Goal: Task Accomplishment & Management: Manage account settings

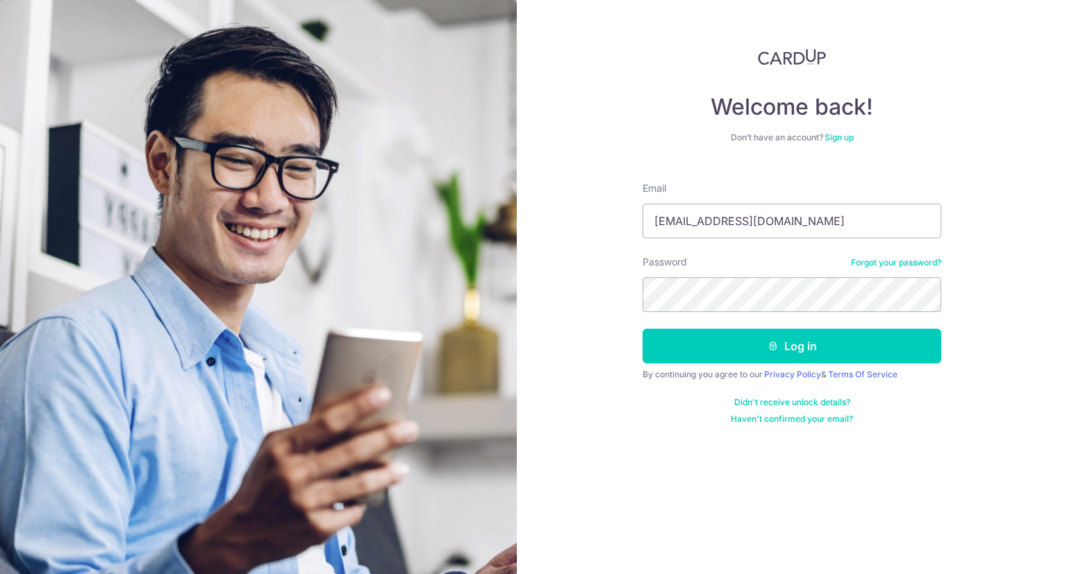
type input "[EMAIL_ADDRESS][DOMAIN_NAME]"
click at [523, 290] on div "Welcome back! Don’t have an account? Sign up Email cherieyip@gmail.com Password…" at bounding box center [792, 287] width 550 height 574
click at [616, 497] on div "Welcome back! Don’t have an account? Sign up Email cherieyip@gmail.com Password…" at bounding box center [792, 287] width 550 height 574
click at [633, 300] on div "Welcome back! Don’t have an account? Sign up Email cherieyip@gmail.com Password…" at bounding box center [792, 287] width 550 height 574
click at [828, 345] on button "Log in" at bounding box center [792, 346] width 299 height 35
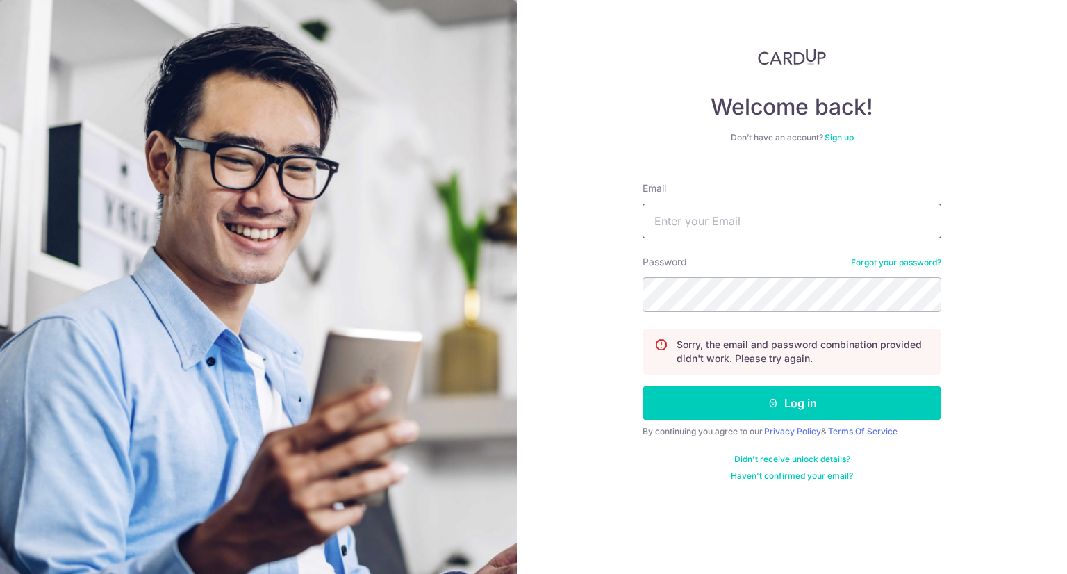
click at [722, 224] on input "Email" at bounding box center [792, 221] width 299 height 35
type input "[EMAIL_ADDRESS][DOMAIN_NAME]"
click at [811, 405] on button "Log in" at bounding box center [792, 403] width 299 height 35
click at [737, 218] on input "Email" at bounding box center [792, 221] width 299 height 35
type input "[EMAIL_ADDRESS][DOMAIN_NAME]"
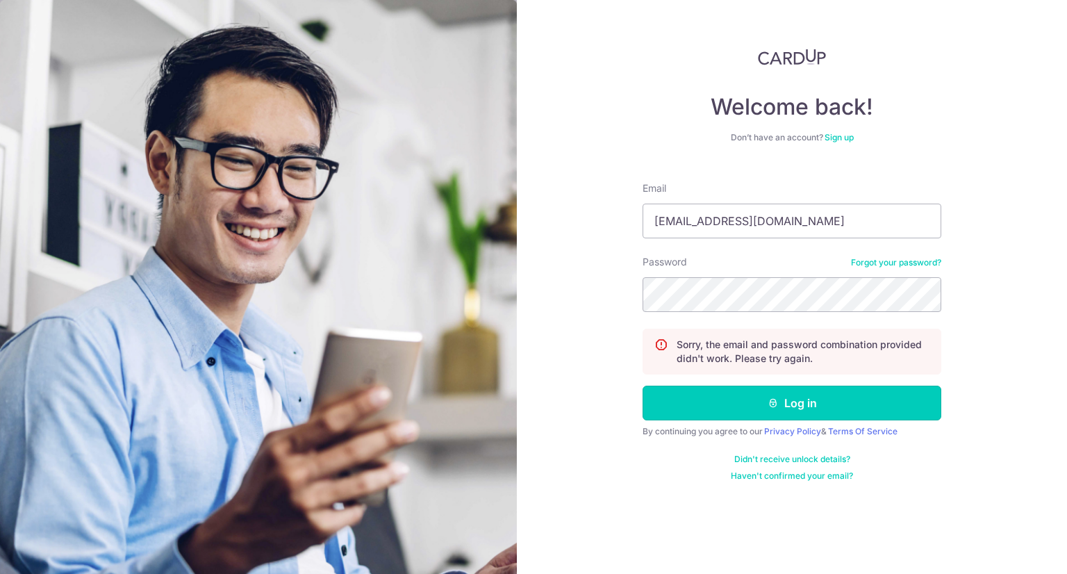
click at [783, 395] on button "Log in" at bounding box center [792, 403] width 299 height 35
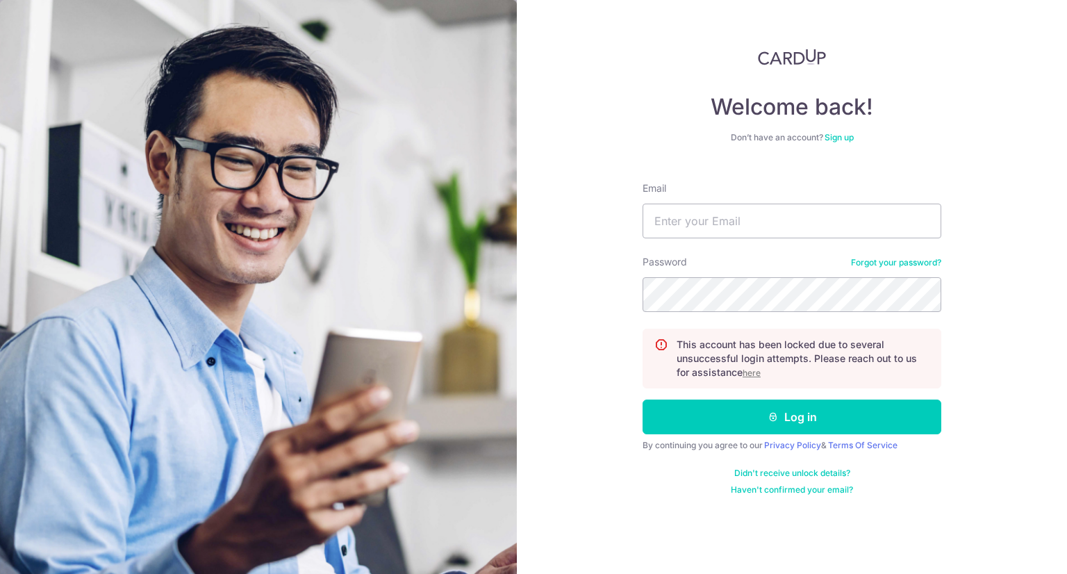
click at [747, 376] on u "here" at bounding box center [752, 373] width 18 height 10
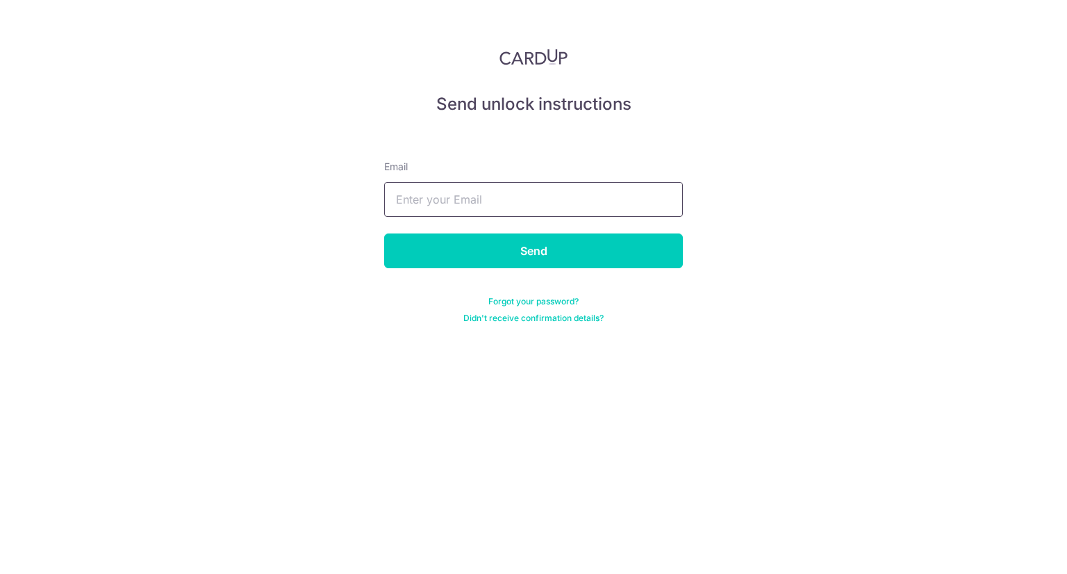
click at [468, 188] on input "text" at bounding box center [533, 199] width 299 height 35
type input "[EMAIL_ADDRESS][DOMAIN_NAME]"
click at [502, 248] on input "Send" at bounding box center [533, 251] width 299 height 35
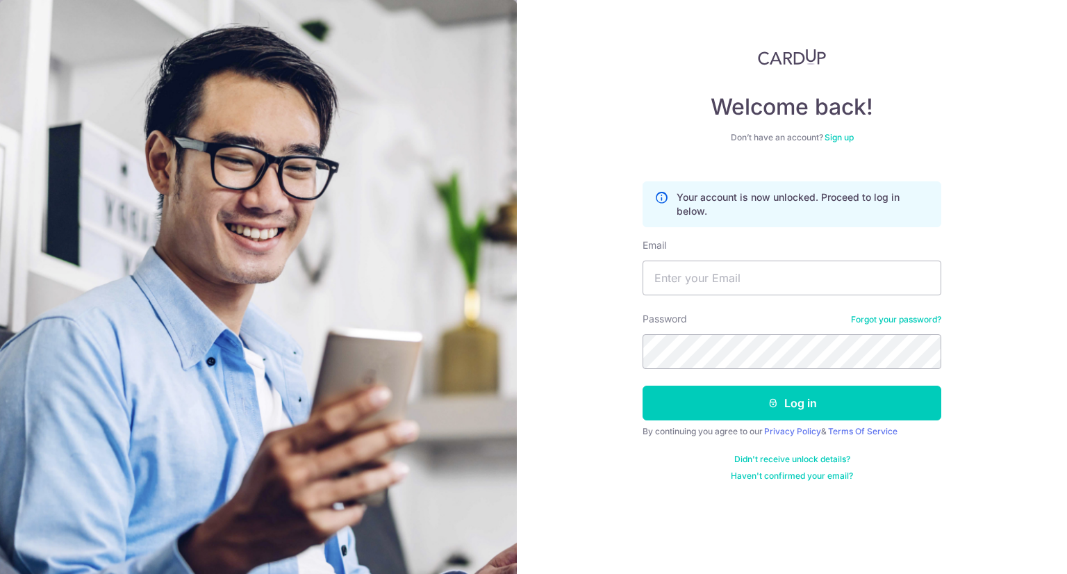
type input "[EMAIL_ADDRESS][DOMAIN_NAME]"
click at [577, 350] on div "Welcome back! Don’t have an account? Sign up Your account is now unlocked. Proc…" at bounding box center [792, 287] width 550 height 574
click at [805, 397] on button "Log in" at bounding box center [792, 403] width 299 height 35
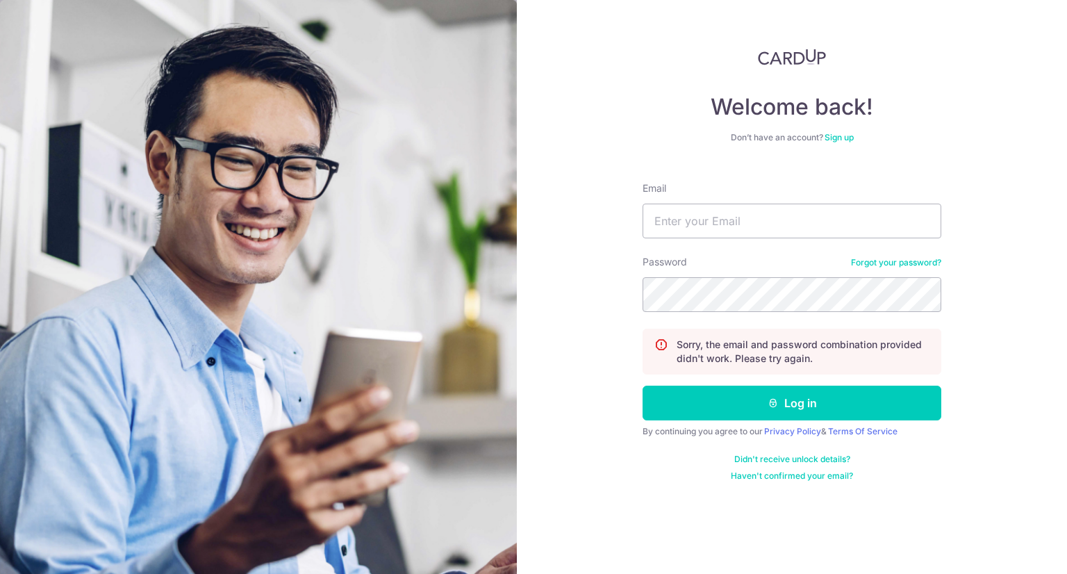
click at [875, 261] on link "Forgot your password?" at bounding box center [896, 262] width 90 height 11
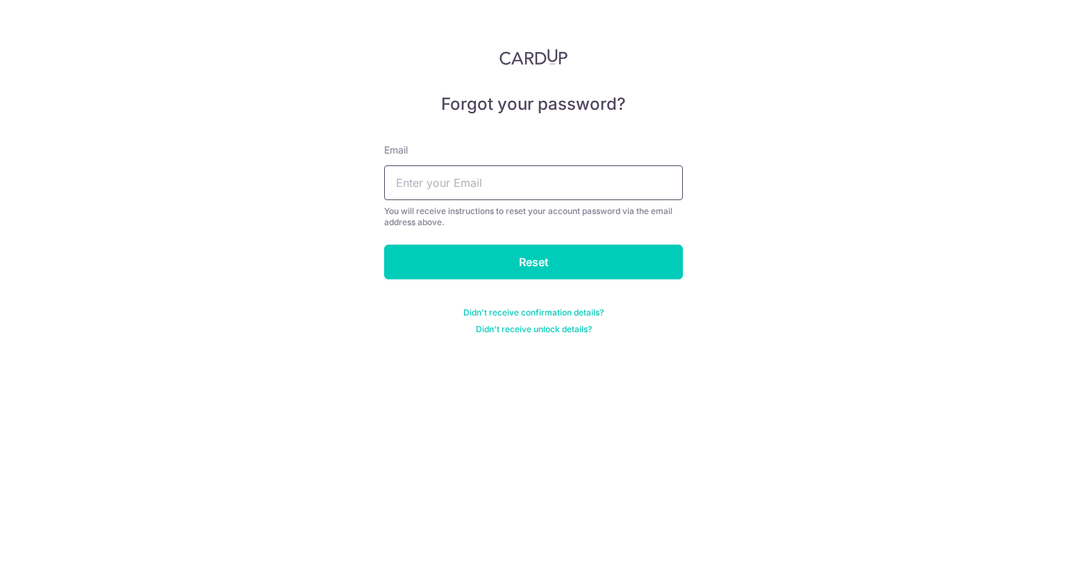
click at [470, 180] on input "text" at bounding box center [533, 182] width 299 height 35
type input "[EMAIL_ADDRESS][DOMAIN_NAME]"
click at [470, 265] on input "Reset" at bounding box center [533, 262] width 299 height 35
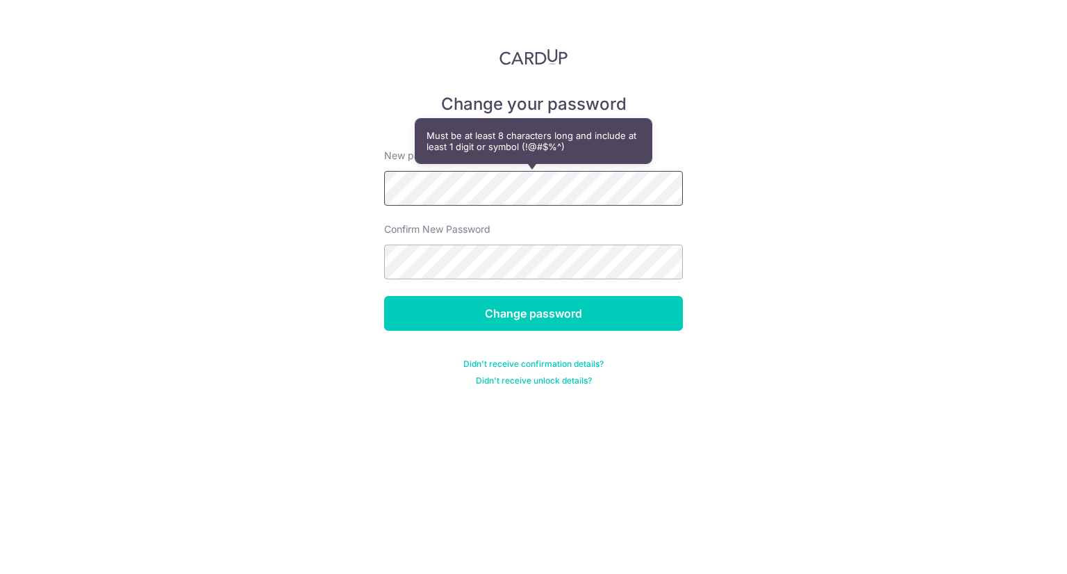
click at [313, 184] on div "Change your password New password Confirm New Password Change password Didn't r…" at bounding box center [533, 287] width 1067 height 574
click at [288, 185] on div "Change your password New password Confirm New Password Change password Didn't r…" at bounding box center [533, 287] width 1067 height 574
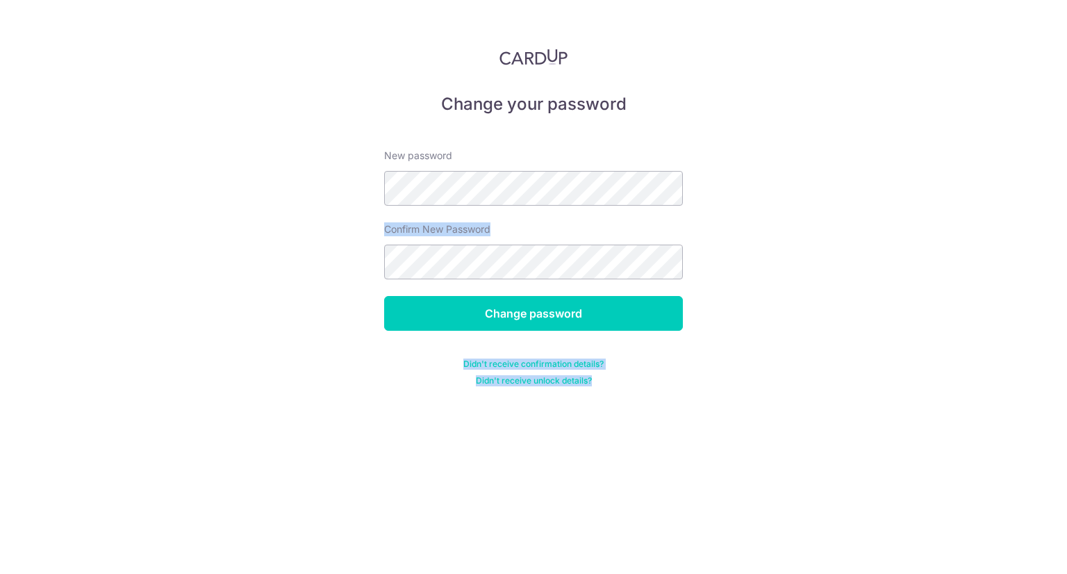
drag, startPoint x: 521, startPoint y: 148, endPoint x: 559, endPoint y: 159, distance: 39.8
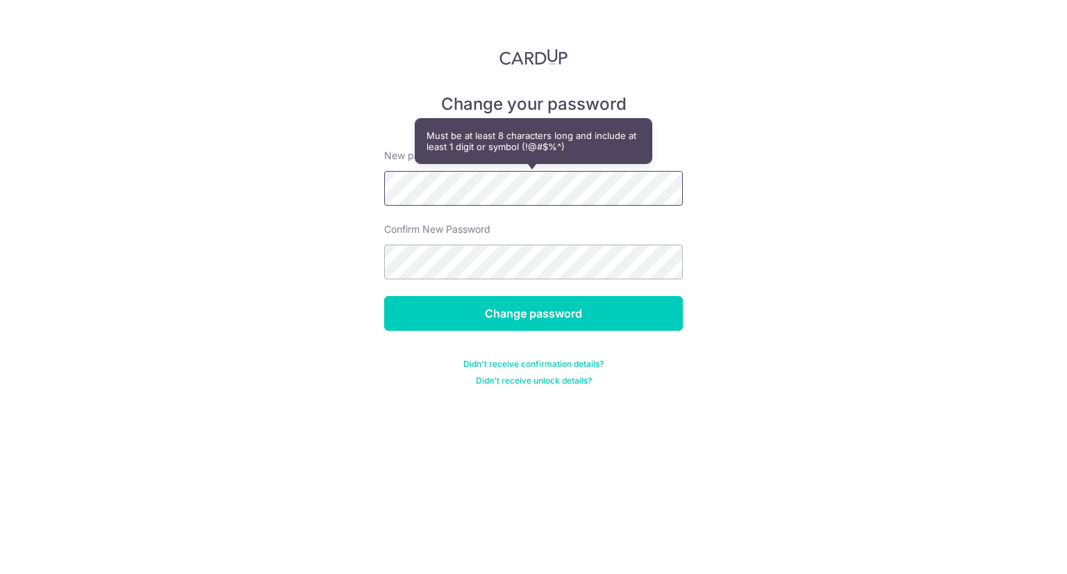
click at [300, 173] on div "Change your password New password Confirm New Password Change password Didn't r…" at bounding box center [533, 287] width 1067 height 574
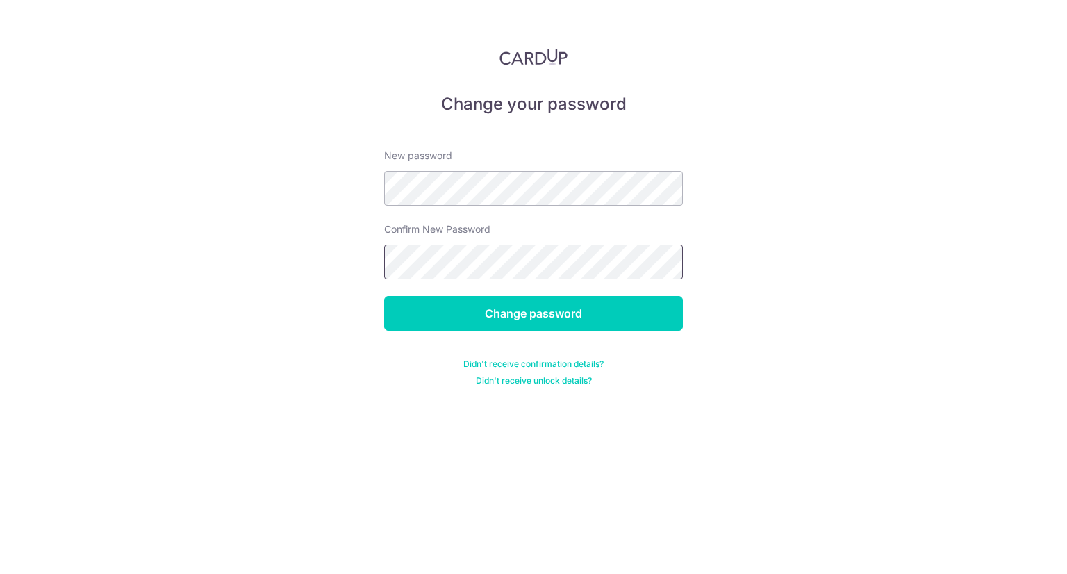
click at [322, 262] on div "Change your password New password Confirm New Password Change password Didn't r…" at bounding box center [533, 287] width 1067 height 574
click at [559, 304] on input "Change password" at bounding box center [533, 313] width 299 height 35
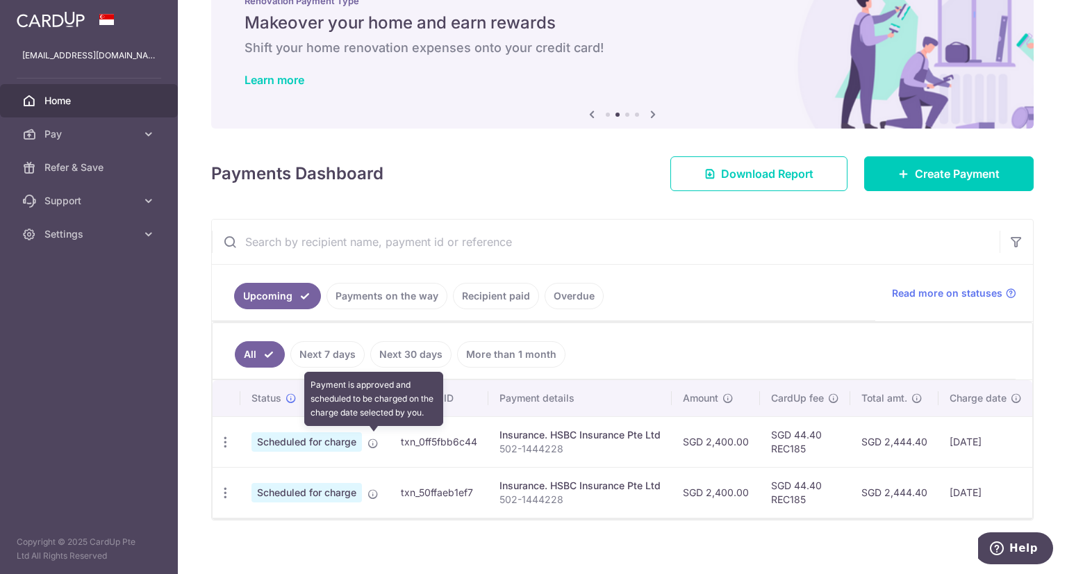
click at [373, 443] on icon at bounding box center [373, 443] width 11 height 11
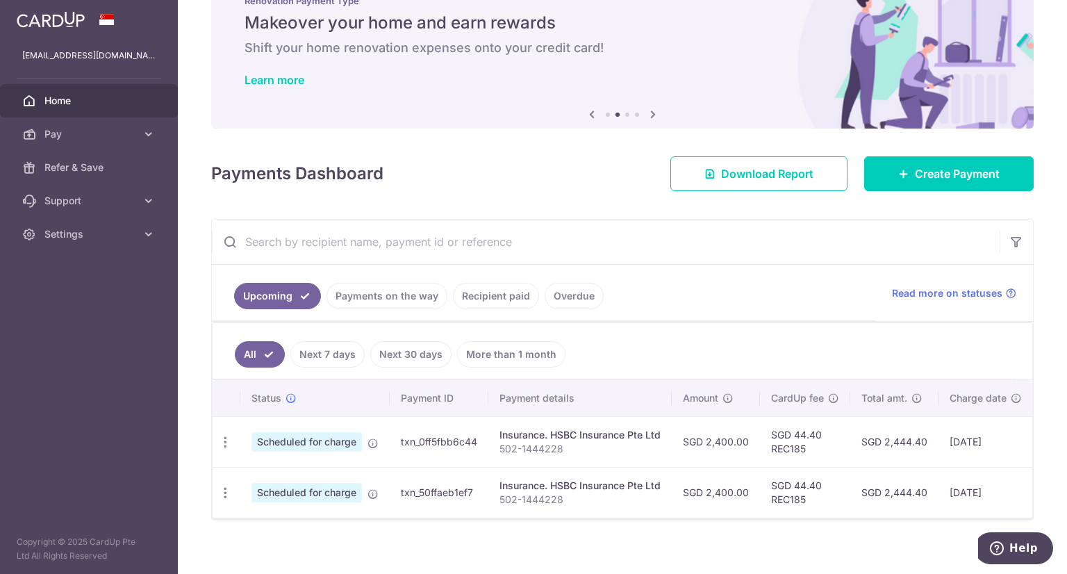
click at [320, 440] on span "Scheduled for charge" at bounding box center [307, 441] width 111 height 19
click at [428, 444] on td "txn_0ff5fbb6c44" at bounding box center [439, 441] width 99 height 51
click at [534, 439] on div "Insurance. HSBC Insurance Pte Ltd" at bounding box center [580, 435] width 161 height 14
click at [705, 440] on td "SGD 2,400.00" at bounding box center [716, 441] width 88 height 51
click at [781, 436] on td "SGD 44.40 REC185" at bounding box center [805, 441] width 90 height 51
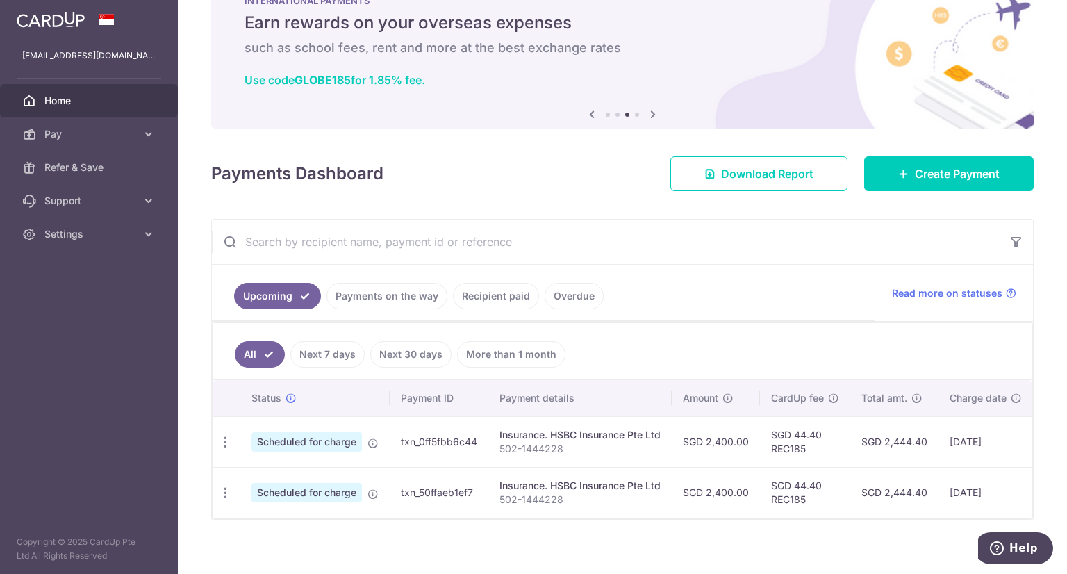
click at [926, 440] on td "SGD 2,444.40" at bounding box center [895, 441] width 88 height 51
click at [956, 441] on td "16/09/2025" at bounding box center [986, 441] width 95 height 51
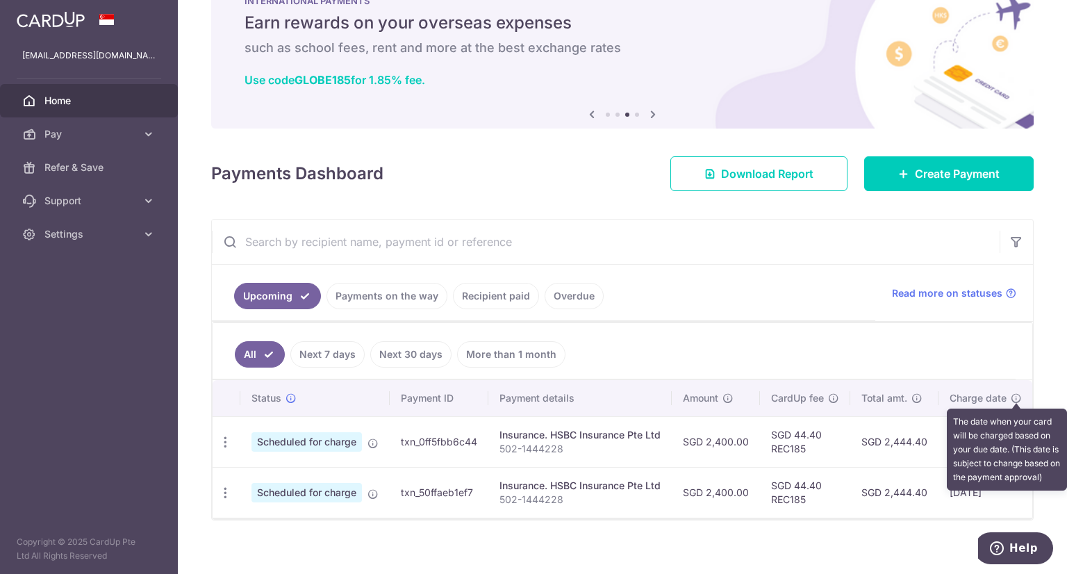
click at [1014, 395] on icon at bounding box center [1016, 398] width 11 height 11
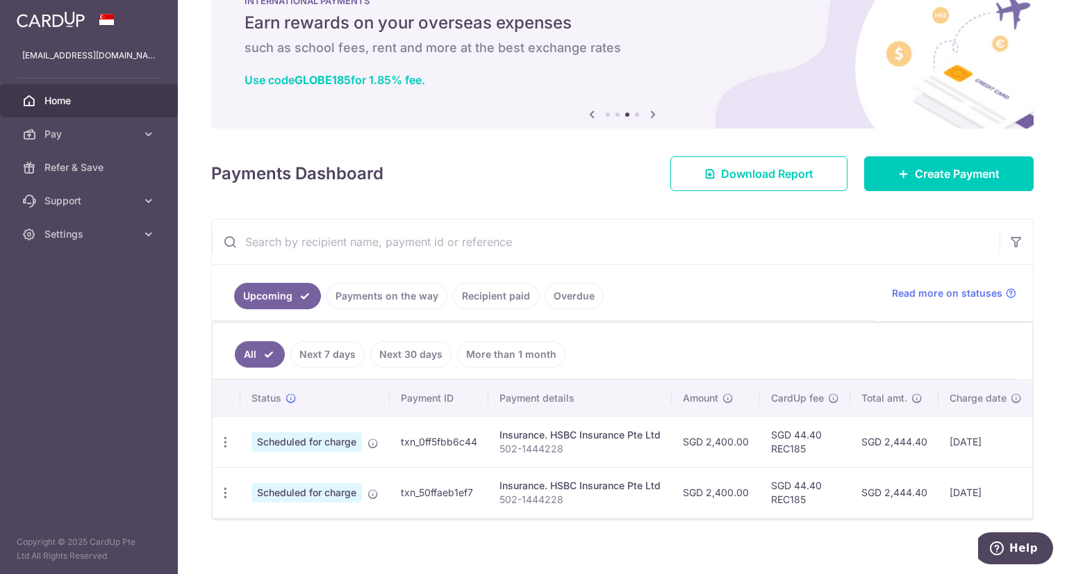
click at [297, 448] on span "Scheduled for charge" at bounding box center [307, 441] width 111 height 19
click at [227, 435] on icon "button" at bounding box center [225, 442] width 15 height 15
click at [266, 465] on link "Update payment" at bounding box center [285, 480] width 145 height 33
radio input "true"
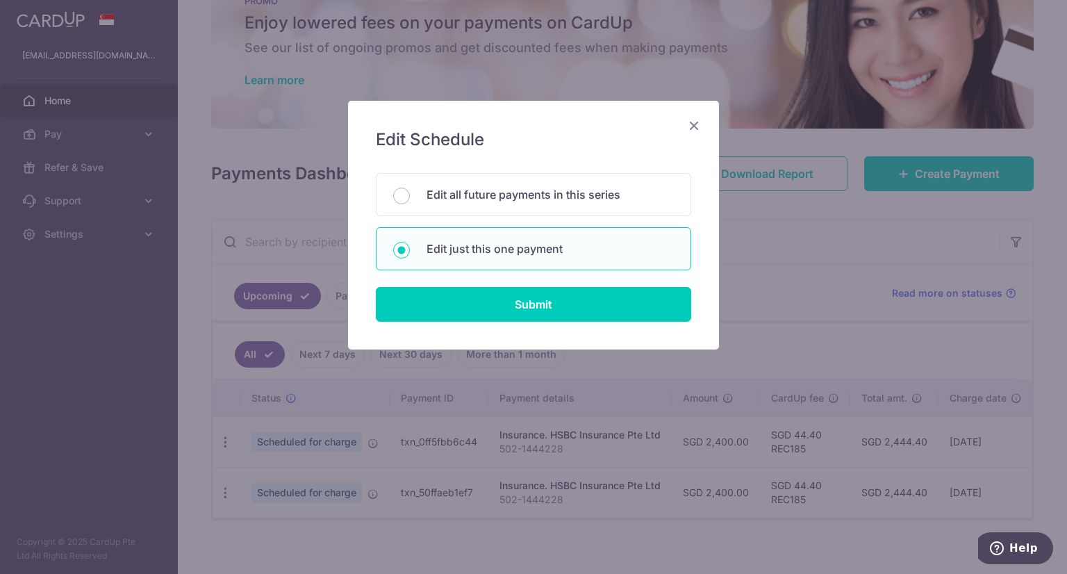
click at [405, 193] on input "Edit all future payments in this series" at bounding box center [401, 196] width 17 height 17
radio input "true"
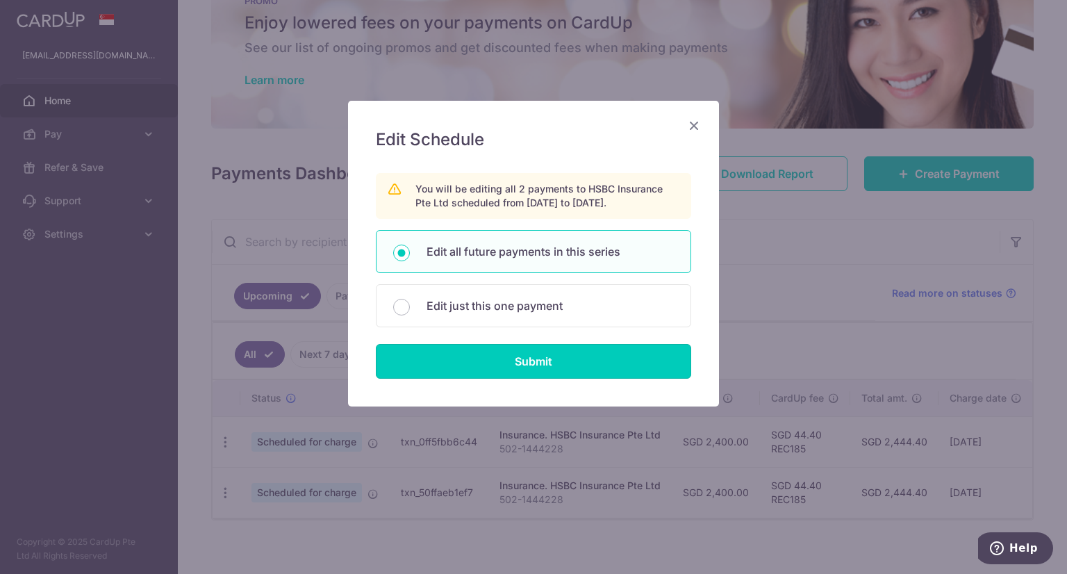
click at [425, 354] on input "Submit" at bounding box center [534, 361] width 316 height 35
radio input "true"
type input "2,400.00"
type input "502-1444228"
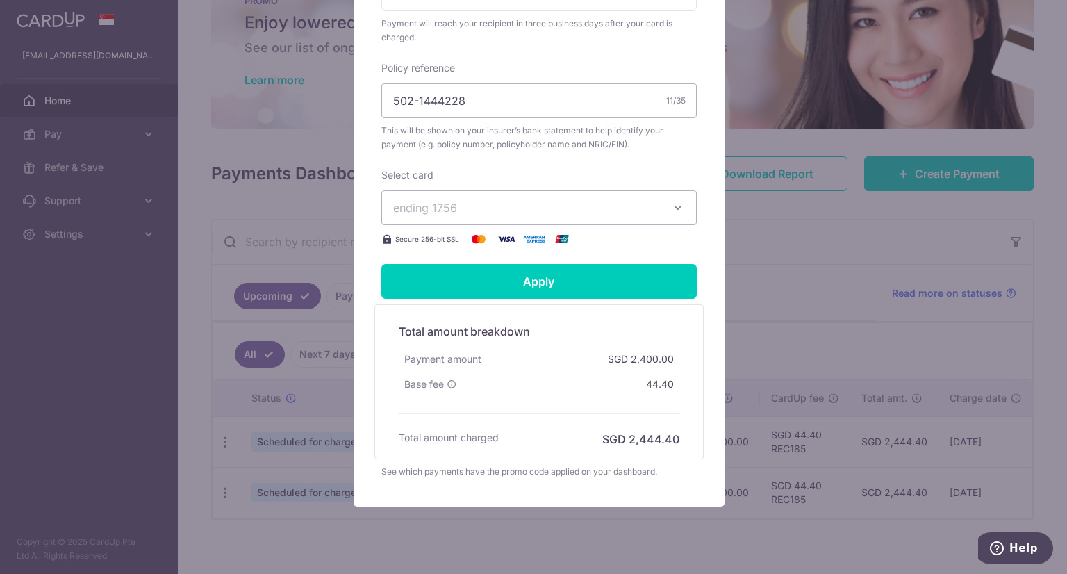
scroll to position [467, 0]
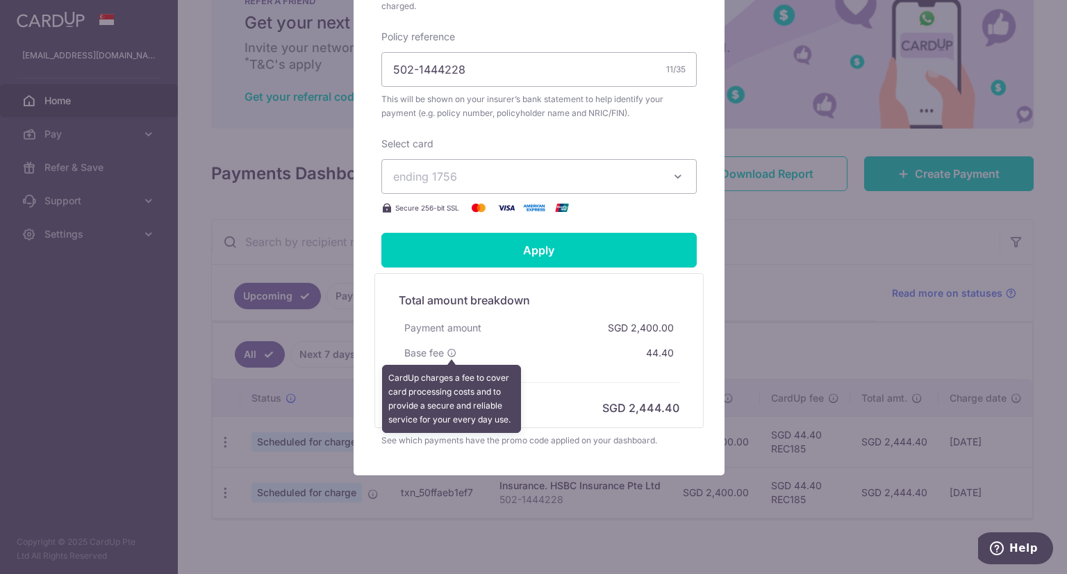
click at [448, 348] on icon at bounding box center [452, 353] width 10 height 10
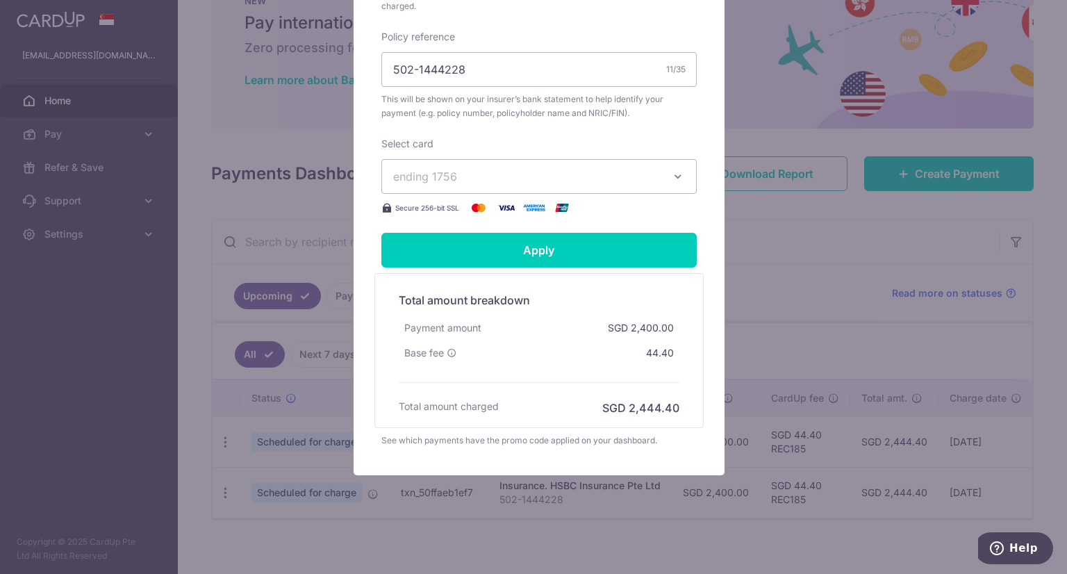
click at [382, 440] on div "See which payments have the promo code applied on your dashboard." at bounding box center [540, 441] width 316 height 14
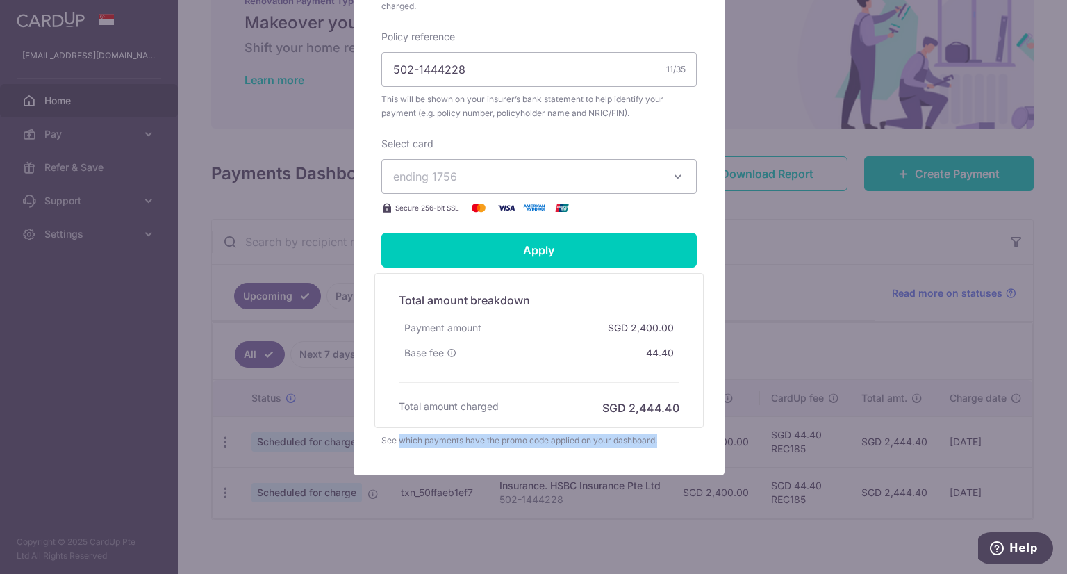
drag, startPoint x: 394, startPoint y: 438, endPoint x: 675, endPoint y: 445, distance: 280.9
click at [675, 445] on div "Edit payment By clicking apply, you will make changes to all 2 payments to HSBC…" at bounding box center [539, 55] width 371 height 842
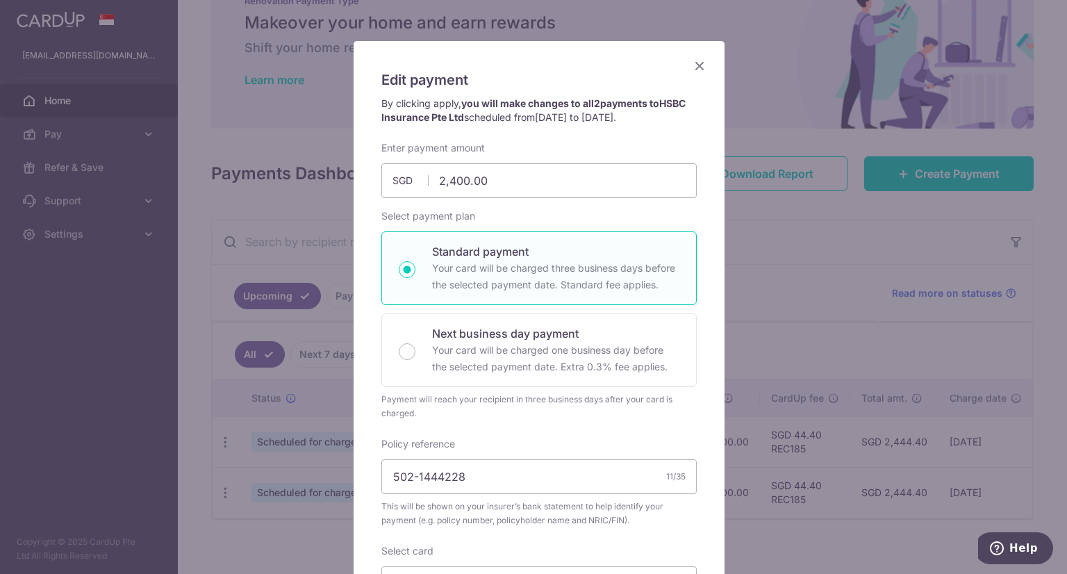
scroll to position [0, 0]
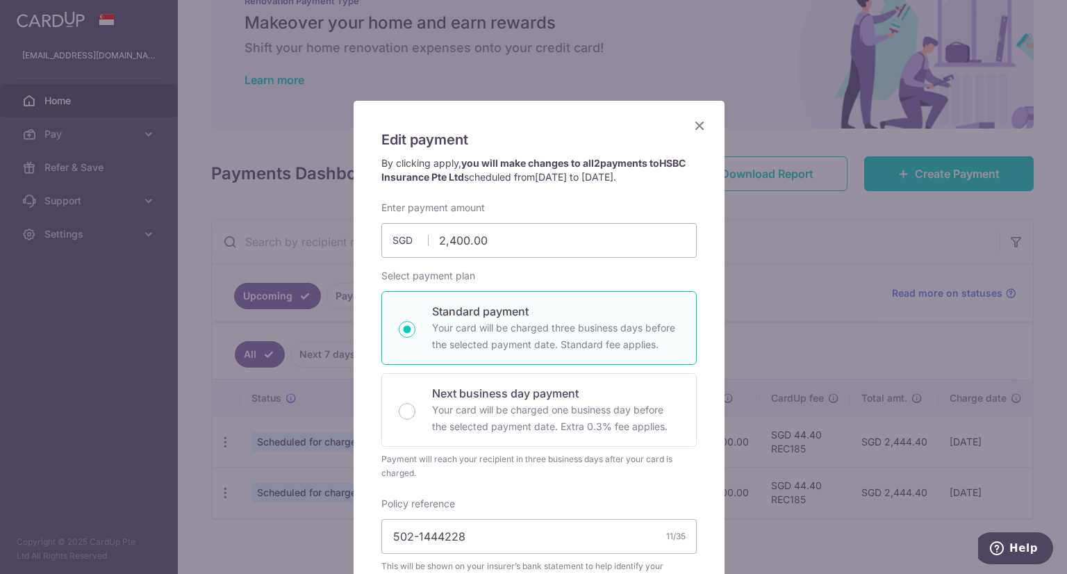
click at [694, 122] on icon "Close" at bounding box center [699, 125] width 17 height 17
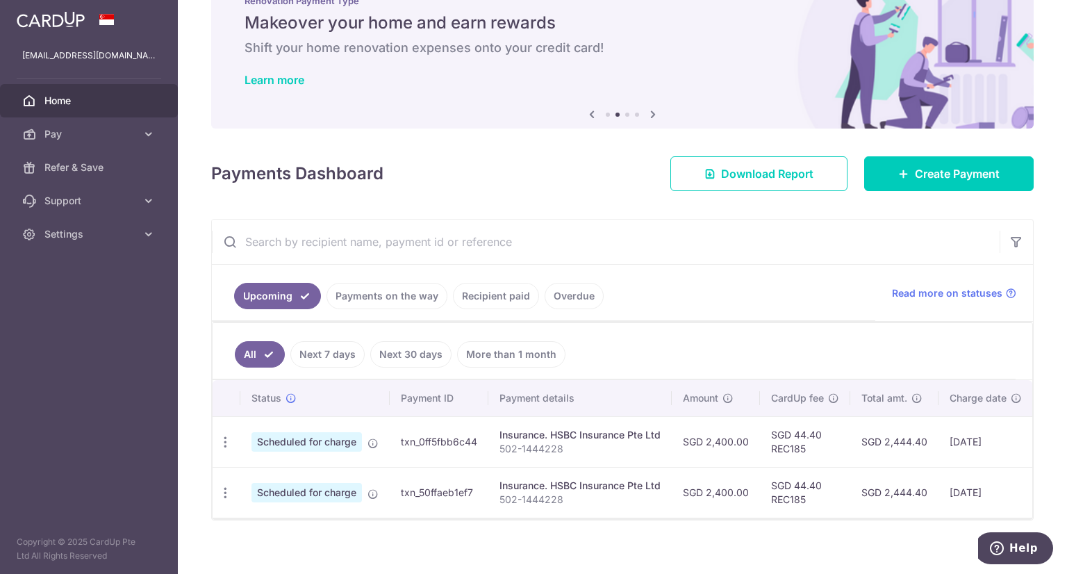
click at [228, 437] on icon "button" at bounding box center [225, 442] width 15 height 15
click at [264, 478] on span "Update payment" at bounding box center [299, 480] width 95 height 17
radio input "true"
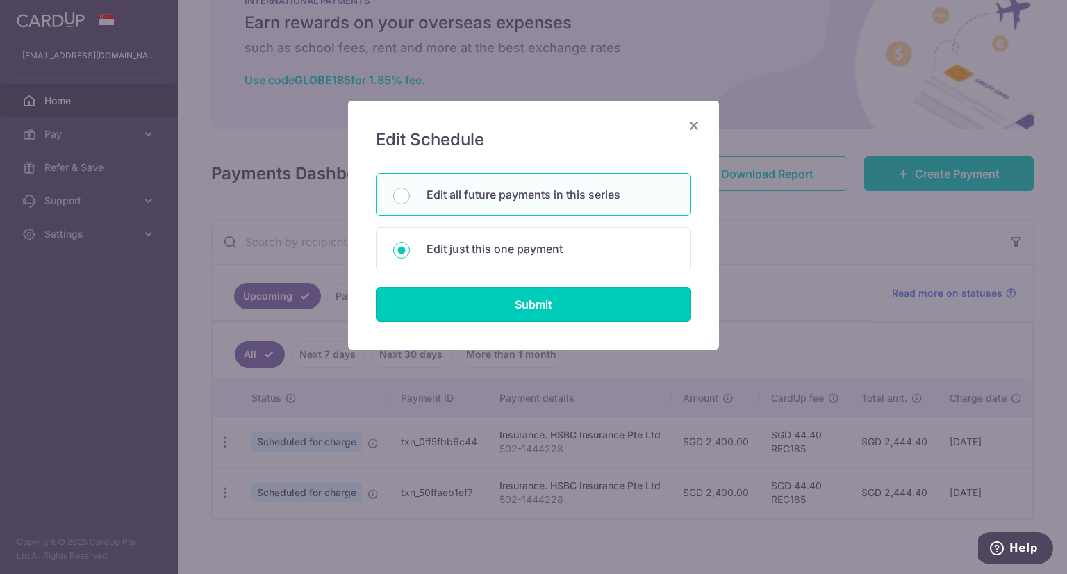
click at [546, 309] on input "Submit" at bounding box center [534, 304] width 316 height 35
radio input "true"
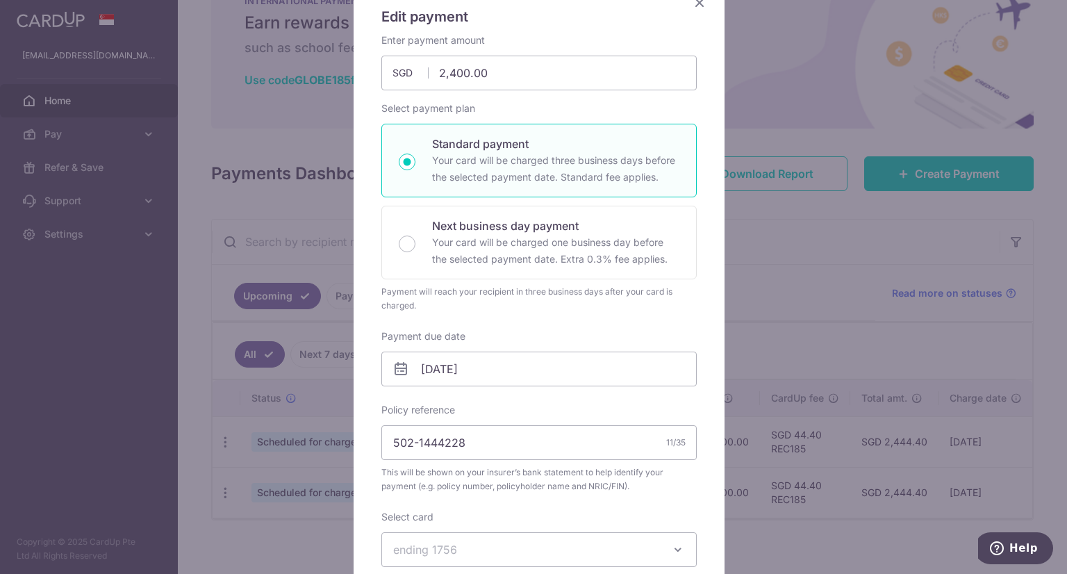
scroll to position [139, 0]
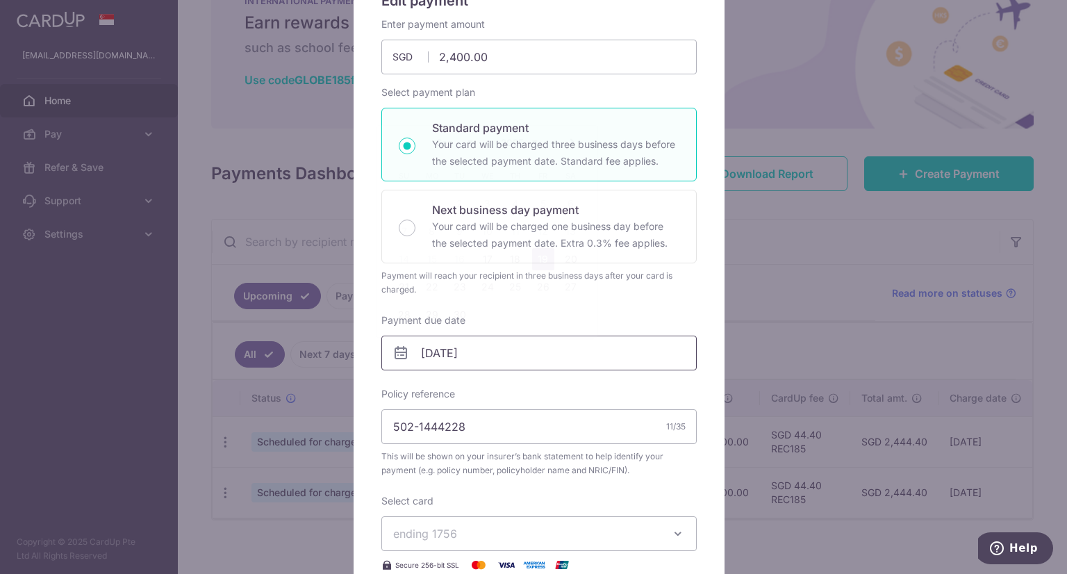
click at [448, 354] on input "19/09/2025" at bounding box center [540, 353] width 316 height 35
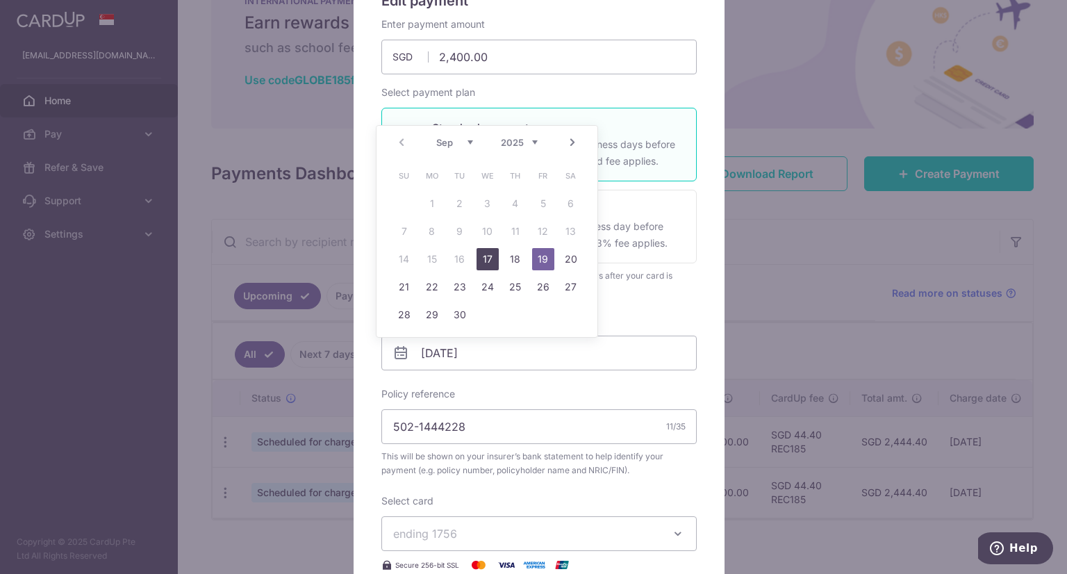
click at [478, 261] on link "17" at bounding box center [488, 259] width 22 height 22
type input "[DATE]"
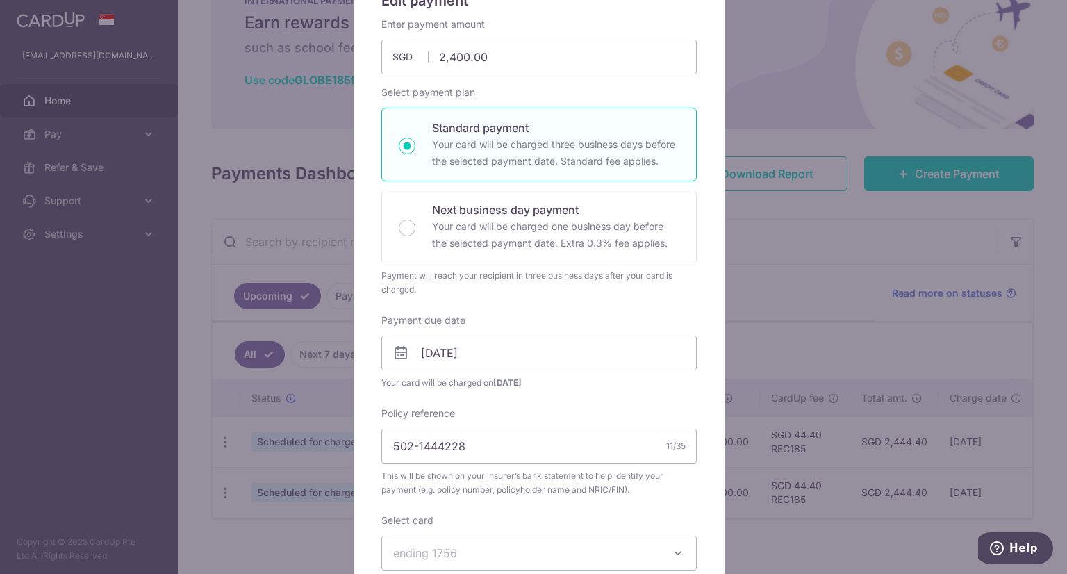
click at [398, 345] on icon at bounding box center [401, 353] width 17 height 17
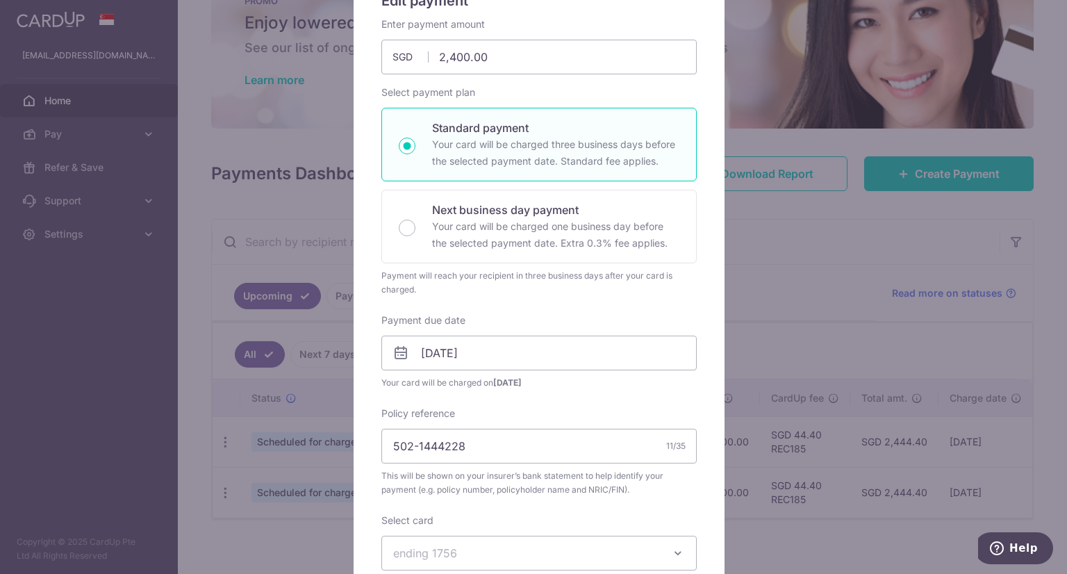
click at [393, 351] on icon at bounding box center [401, 353] width 17 height 17
click at [414, 349] on input "[DATE]" at bounding box center [540, 353] width 316 height 35
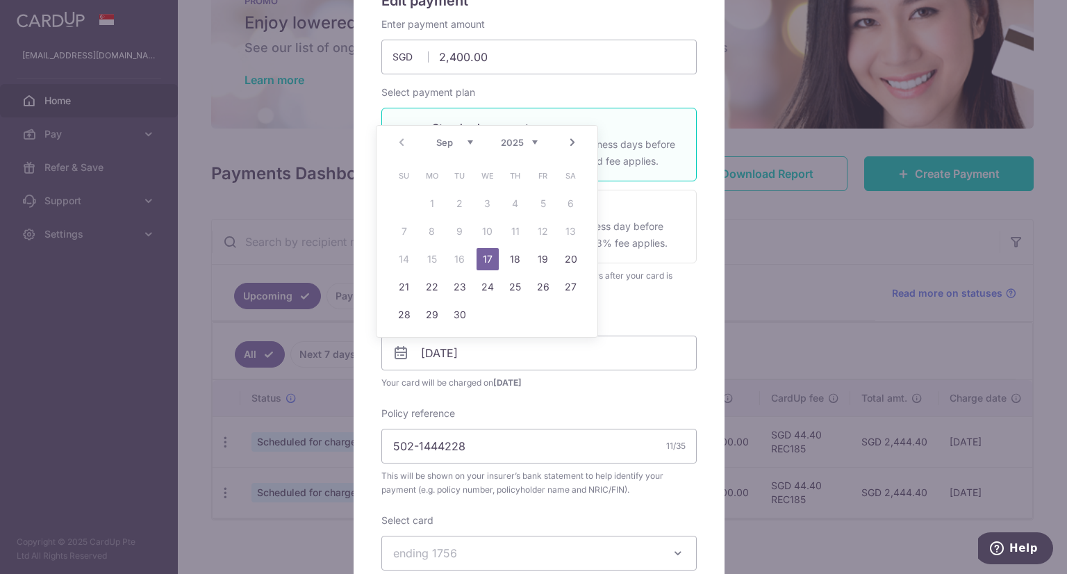
click at [480, 256] on link "17" at bounding box center [488, 259] width 22 height 22
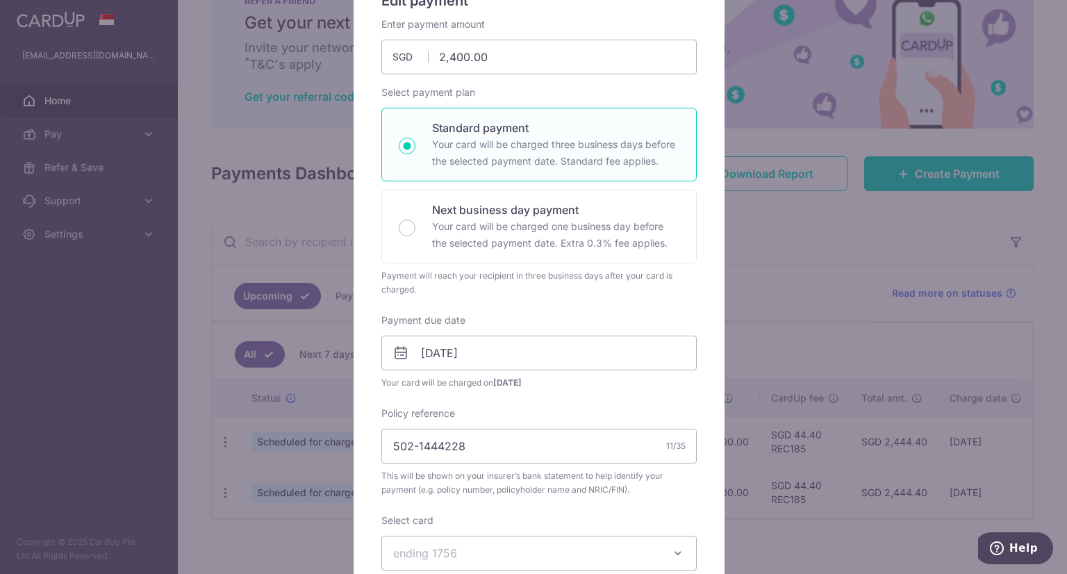
click at [399, 359] on icon at bounding box center [401, 353] width 17 height 17
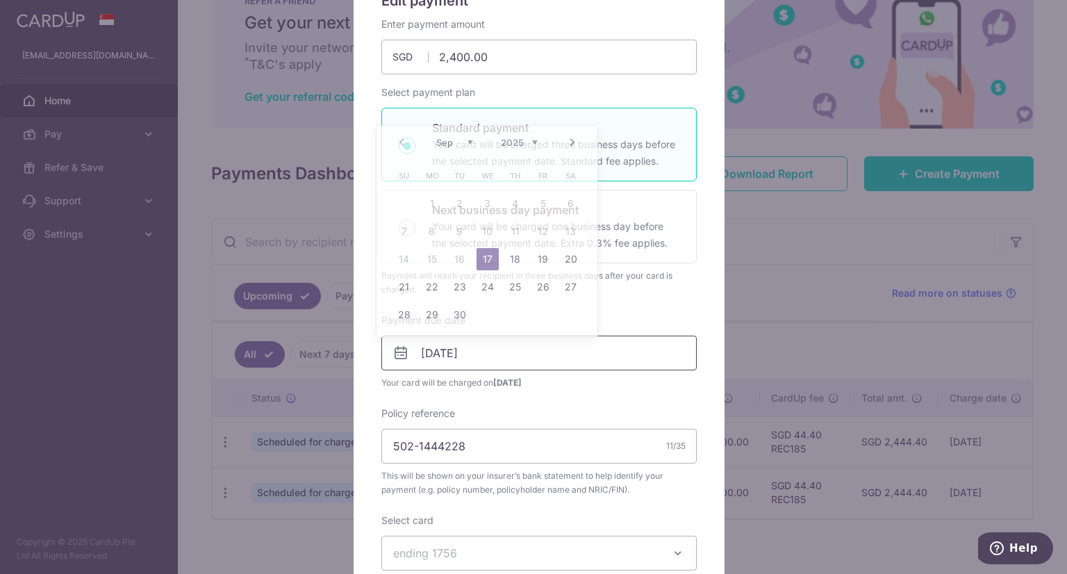
click at [441, 354] on input "[DATE]" at bounding box center [540, 353] width 316 height 35
click at [492, 261] on link "17" at bounding box center [488, 259] width 22 height 22
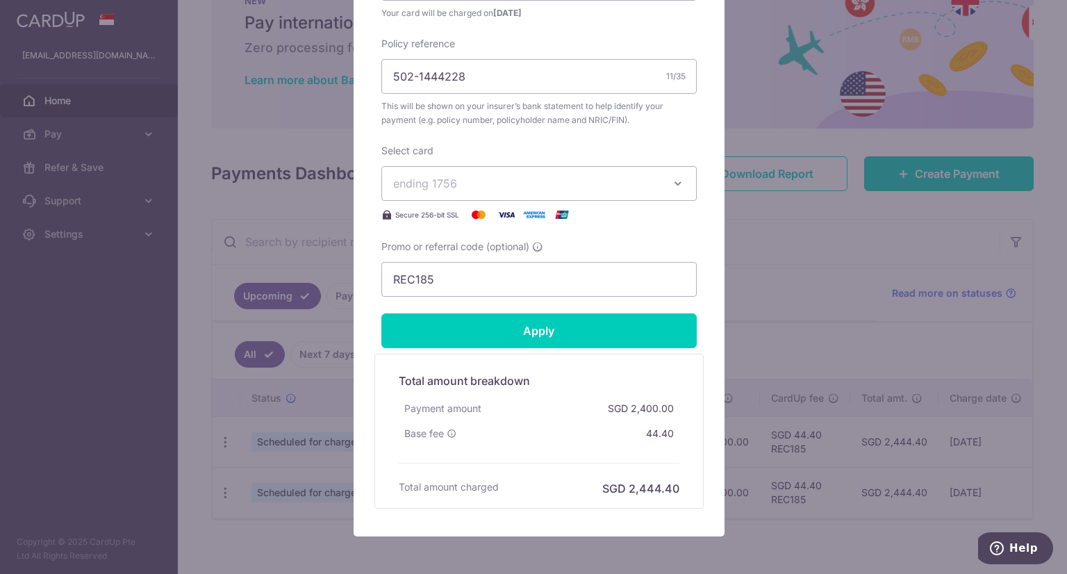
scroll to position [486, 0]
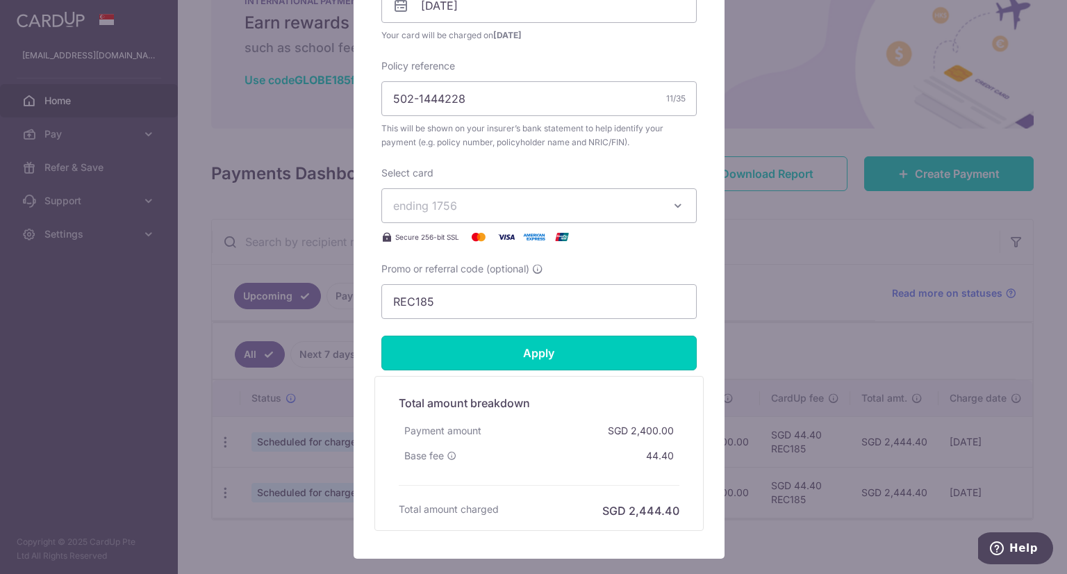
click at [548, 350] on input "Apply" at bounding box center [540, 353] width 316 height 35
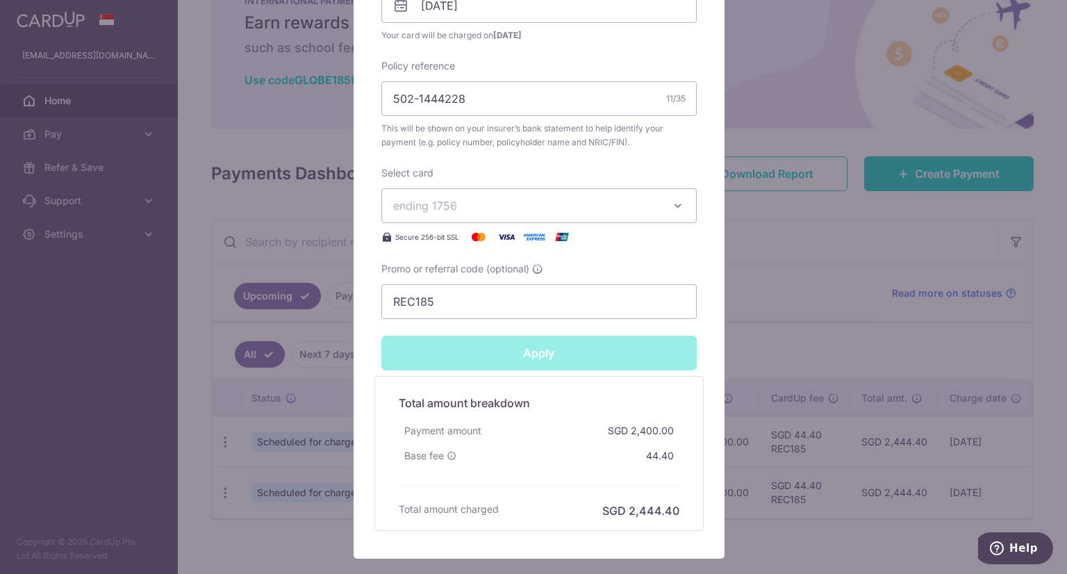
type input "Successfully Applied"
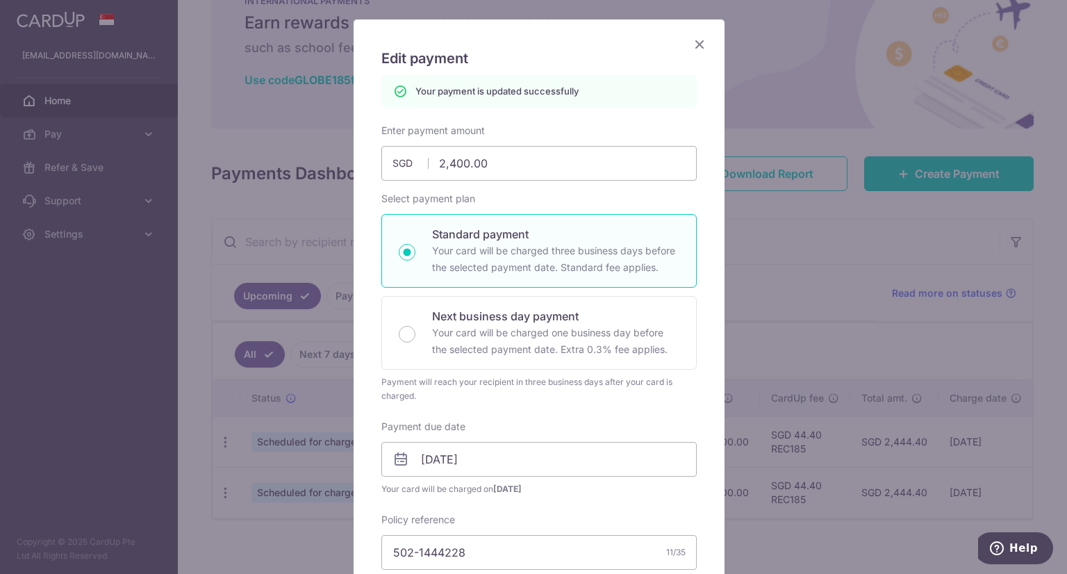
scroll to position [0, 0]
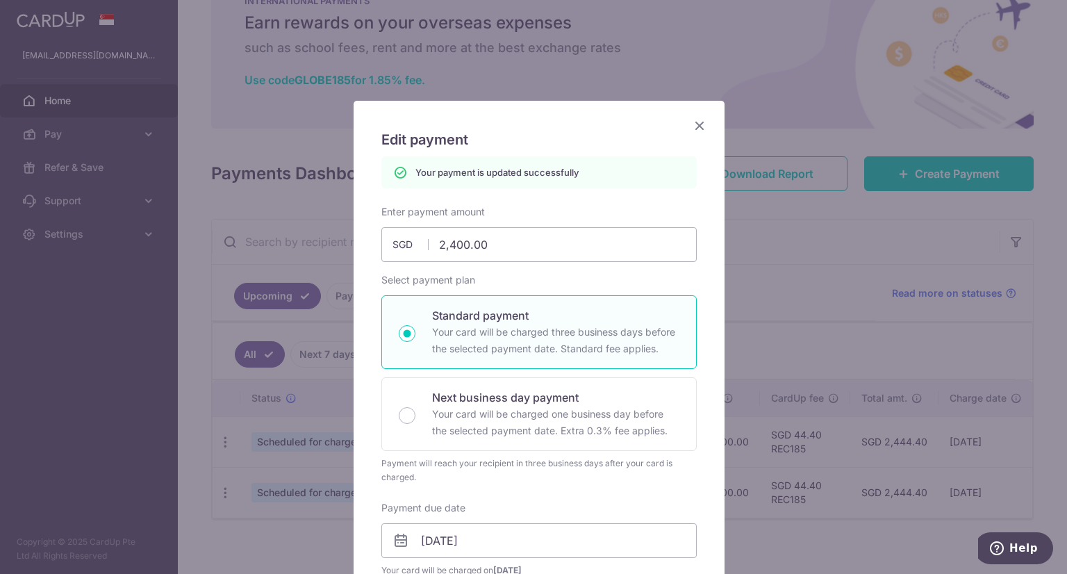
click at [691, 126] on icon "Close" at bounding box center [699, 125] width 17 height 17
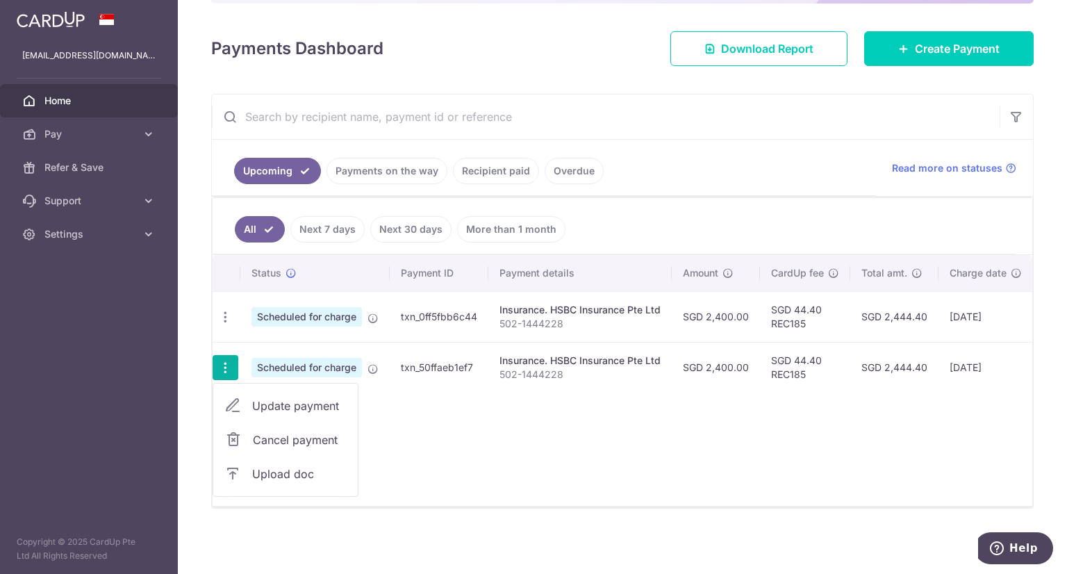
click at [309, 399] on span "Update payment" at bounding box center [299, 406] width 95 height 17
radio input "true"
type input "2,400.00"
type input "[DATE]"
type input "502-1444228"
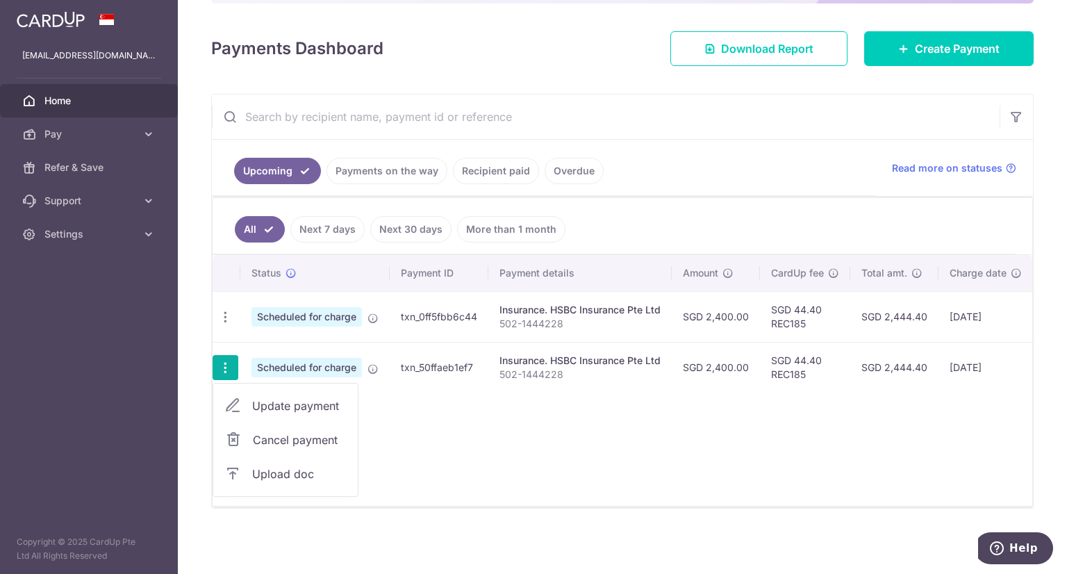
type input "REC185"
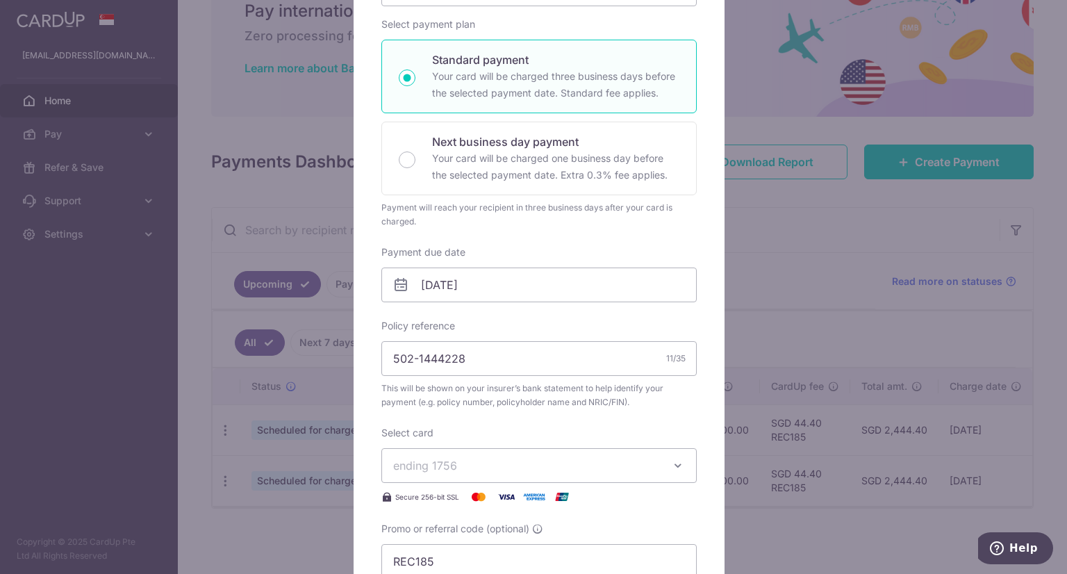
scroll to position [208, 0]
click at [396, 285] on icon at bounding box center [401, 283] width 17 height 17
click at [406, 286] on input "[DATE]" at bounding box center [540, 283] width 316 height 35
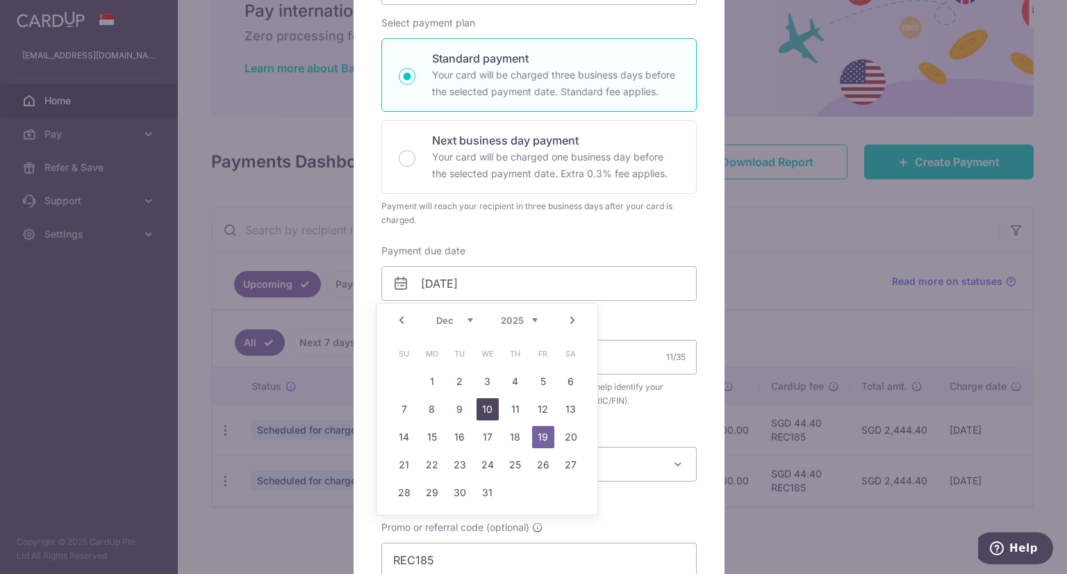
click at [491, 403] on link "10" at bounding box center [488, 409] width 22 height 22
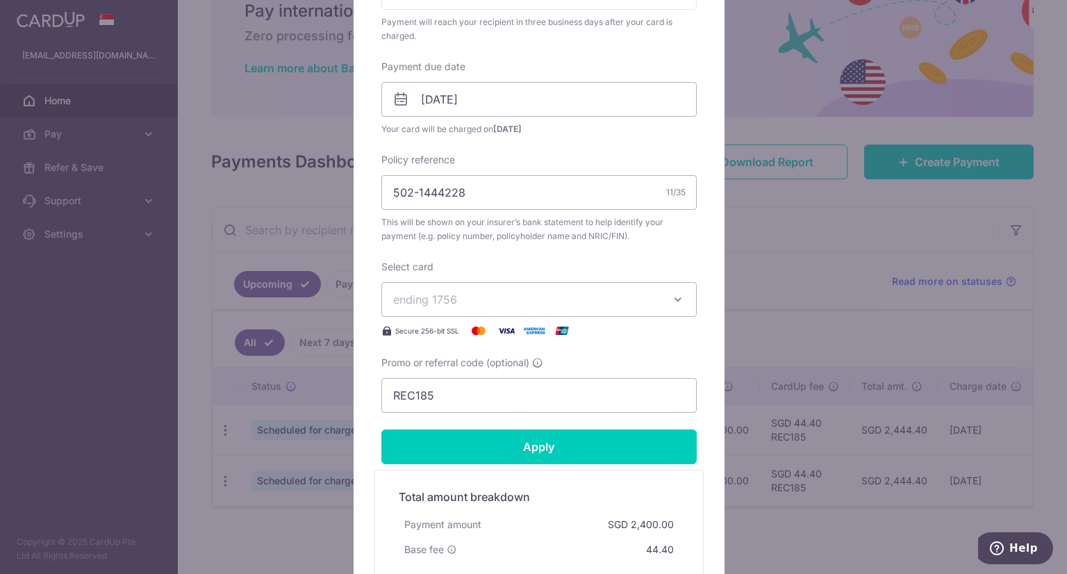
scroll to position [417, 0]
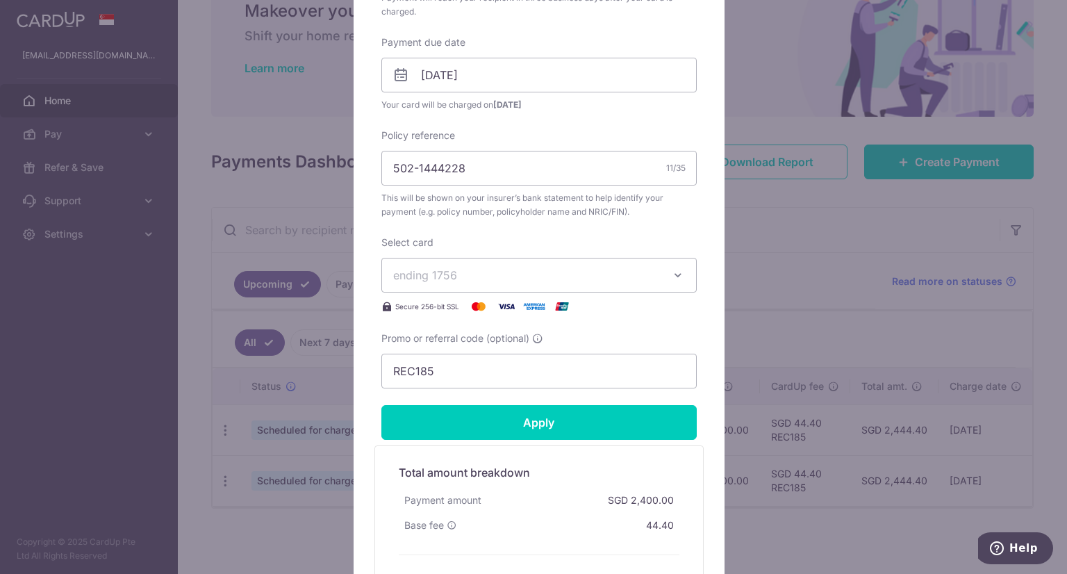
click at [401, 75] on icon at bounding box center [401, 75] width 17 height 17
click at [395, 74] on icon at bounding box center [401, 75] width 17 height 17
click at [432, 62] on input "[DATE]" at bounding box center [540, 75] width 316 height 35
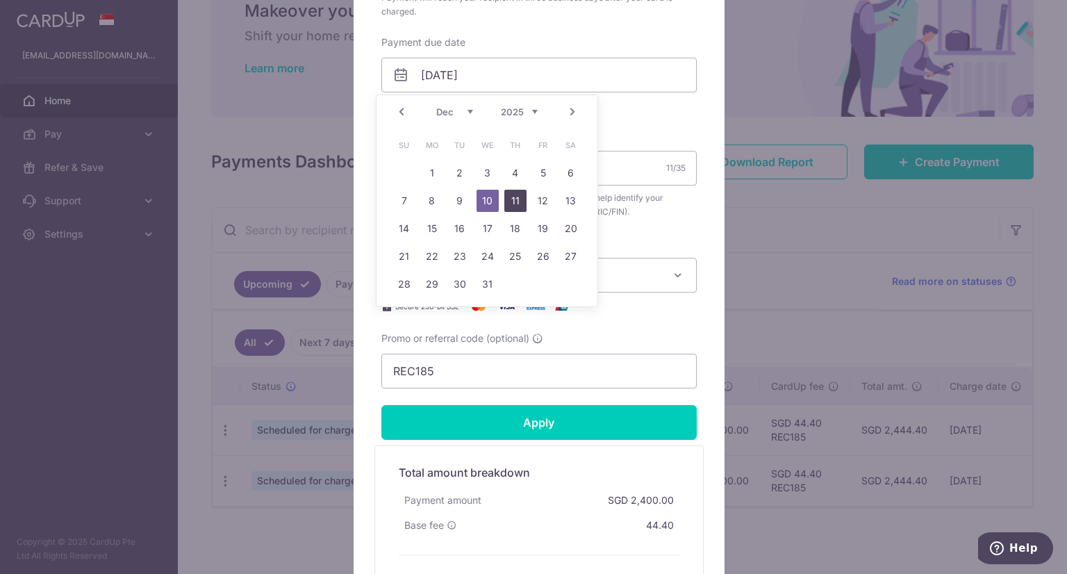
click at [507, 198] on link "11" at bounding box center [516, 201] width 22 height 22
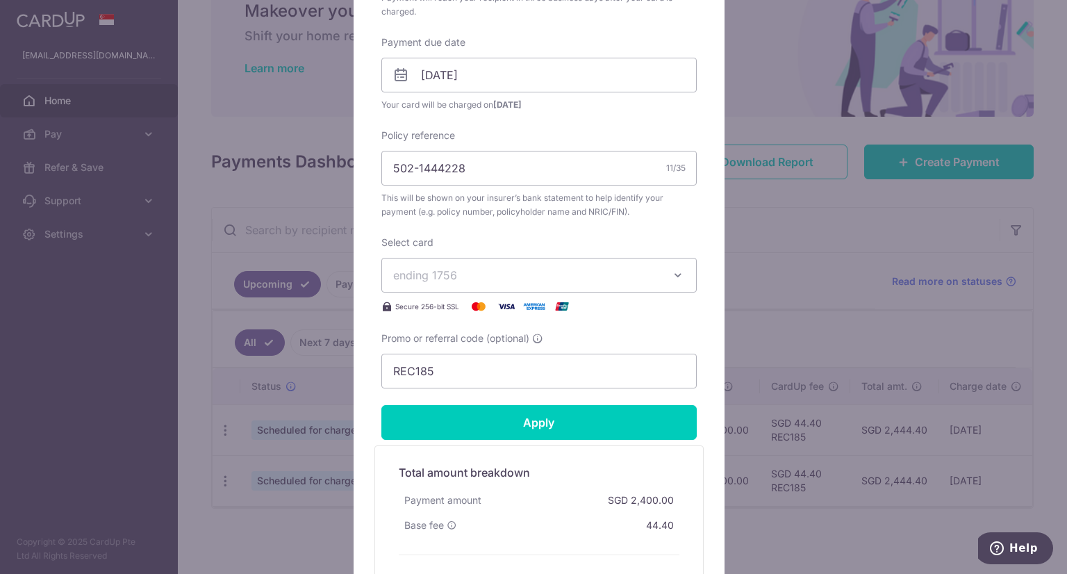
click at [393, 79] on icon at bounding box center [401, 75] width 17 height 17
click at [413, 69] on input "[DATE]" at bounding box center [540, 75] width 316 height 35
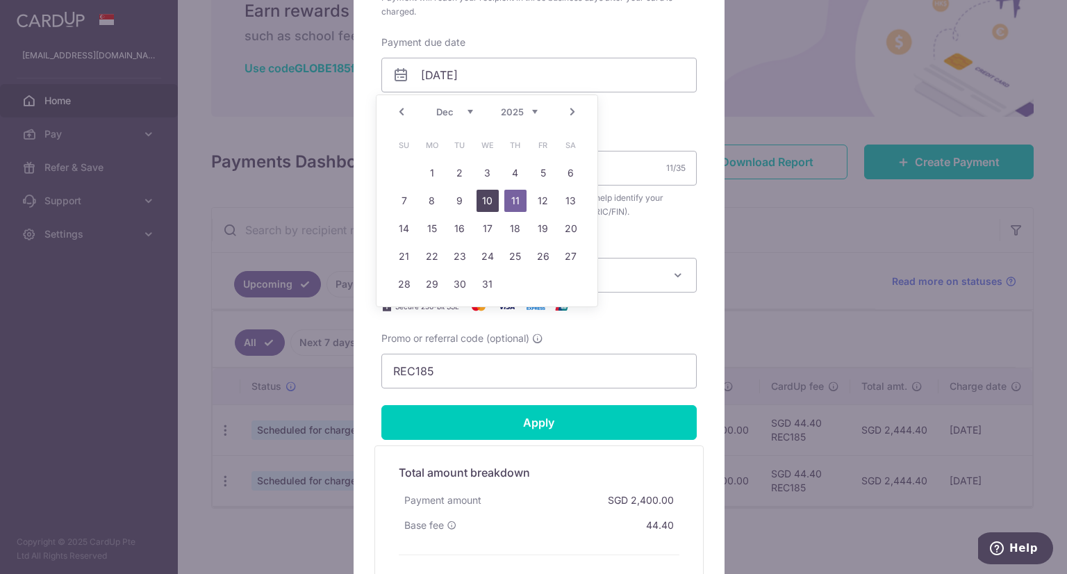
drag, startPoint x: 564, startPoint y: 172, endPoint x: 484, endPoint y: 195, distance: 84.0
click at [484, 195] on tbody "1 2 3 4 5 6 7 8 9 10 11 12 13 14 15 16 17 18 19 20 21 22 23 24 25 26 27 28 29 3…" at bounding box center [488, 228] width 195 height 139
click at [484, 195] on link "10" at bounding box center [488, 201] width 22 height 22
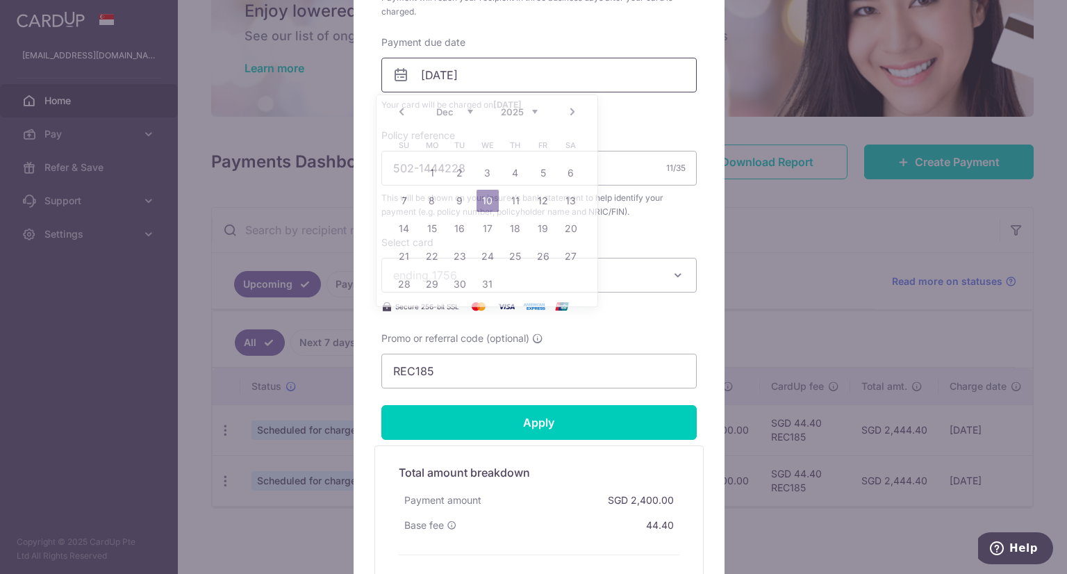
click at [416, 67] on input "[DATE]" at bounding box center [540, 75] width 316 height 35
click at [509, 199] on link "11" at bounding box center [516, 201] width 22 height 22
type input "[DATE]"
click at [548, 408] on input "Apply" at bounding box center [540, 422] width 316 height 35
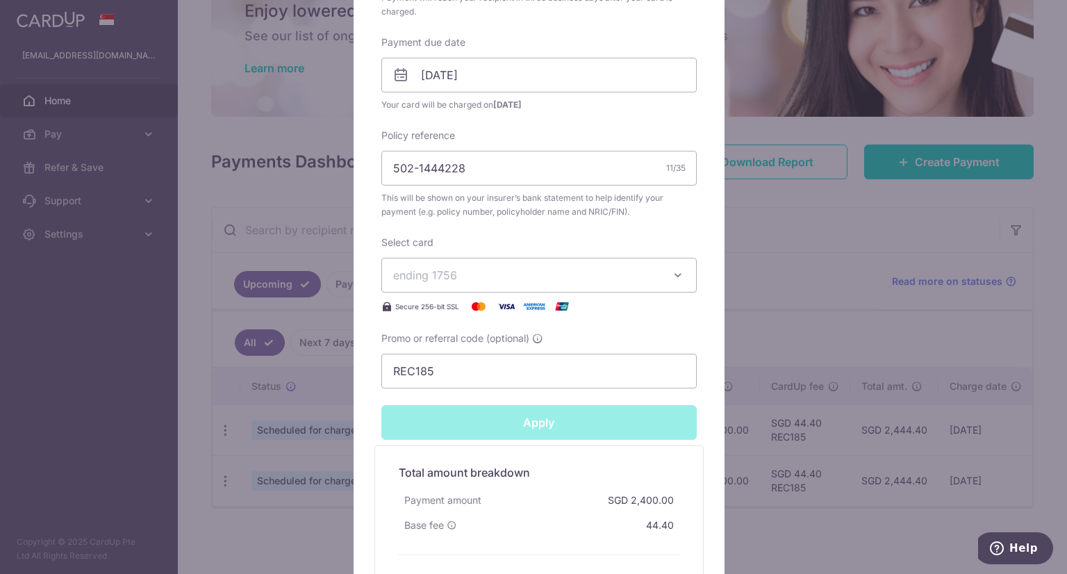
type input "Successfully Applied"
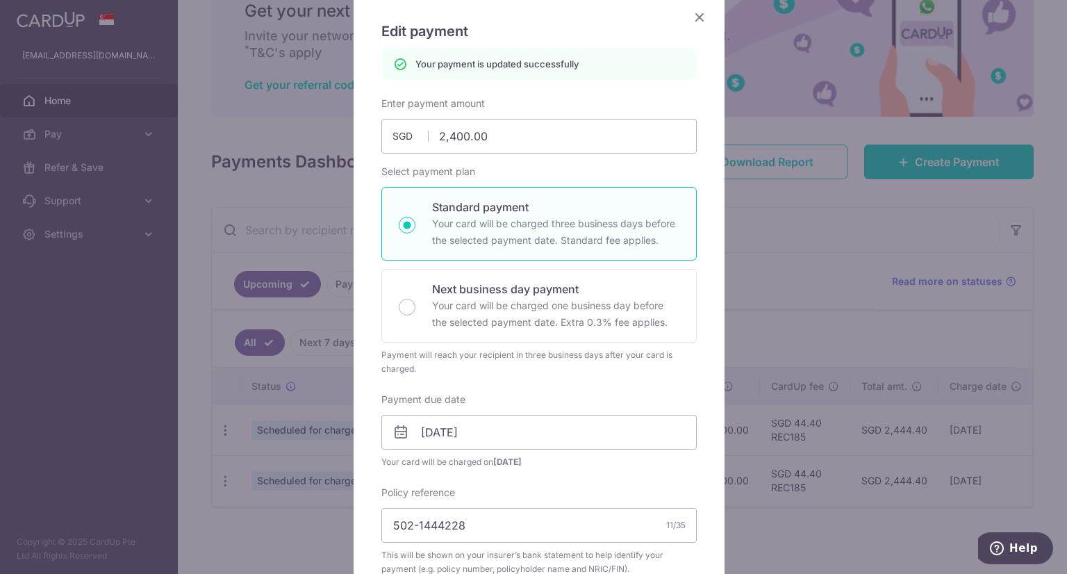
scroll to position [0, 0]
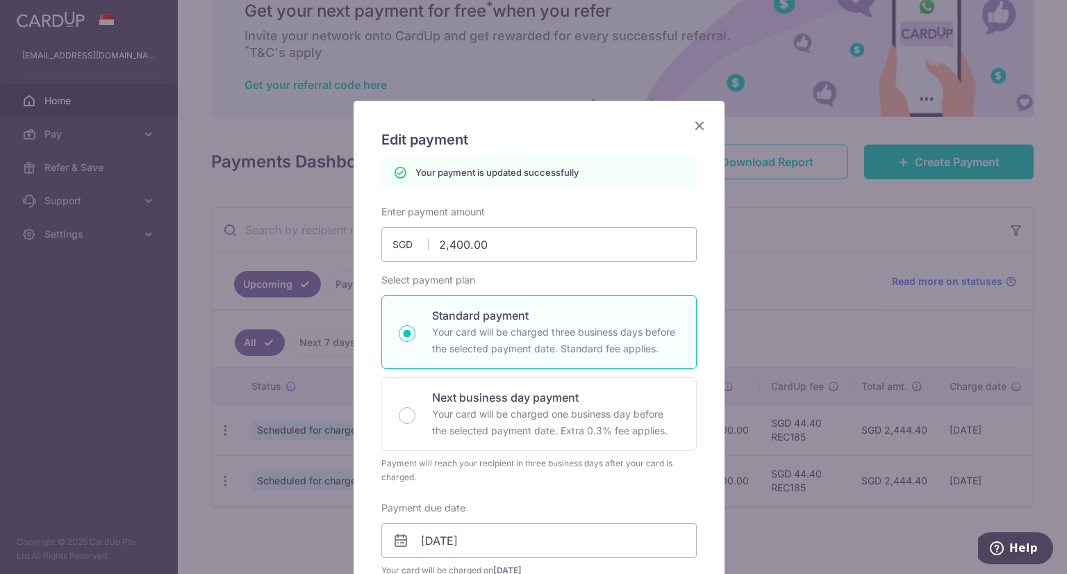
click at [691, 126] on icon "Close" at bounding box center [699, 125] width 17 height 17
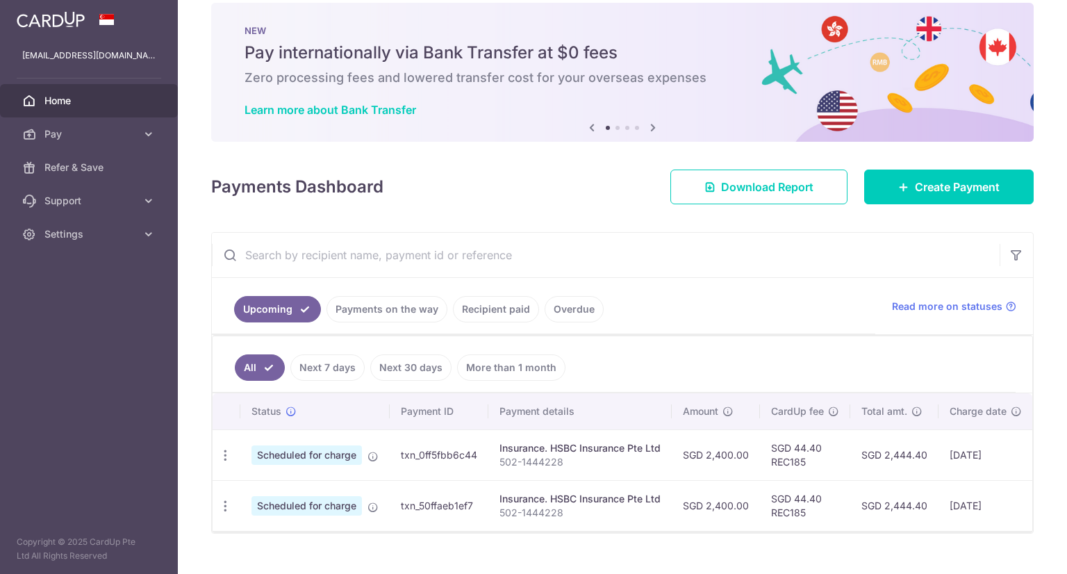
scroll to position [49, 0]
